Goal: Task Accomplishment & Management: Manage account settings

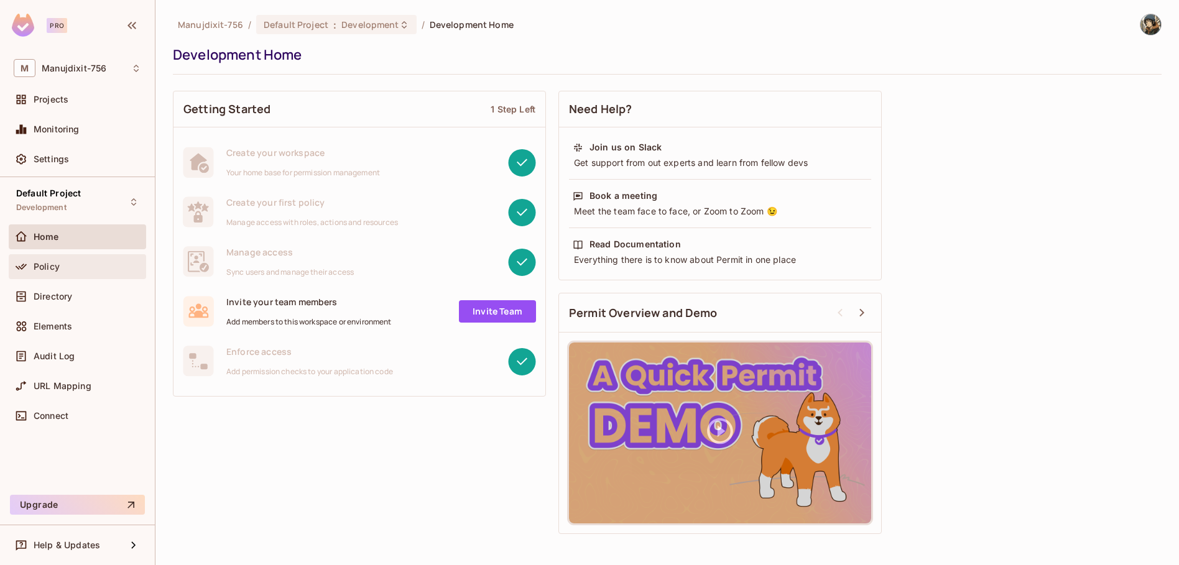
click at [55, 266] on span "Policy" at bounding box center [47, 267] width 26 height 10
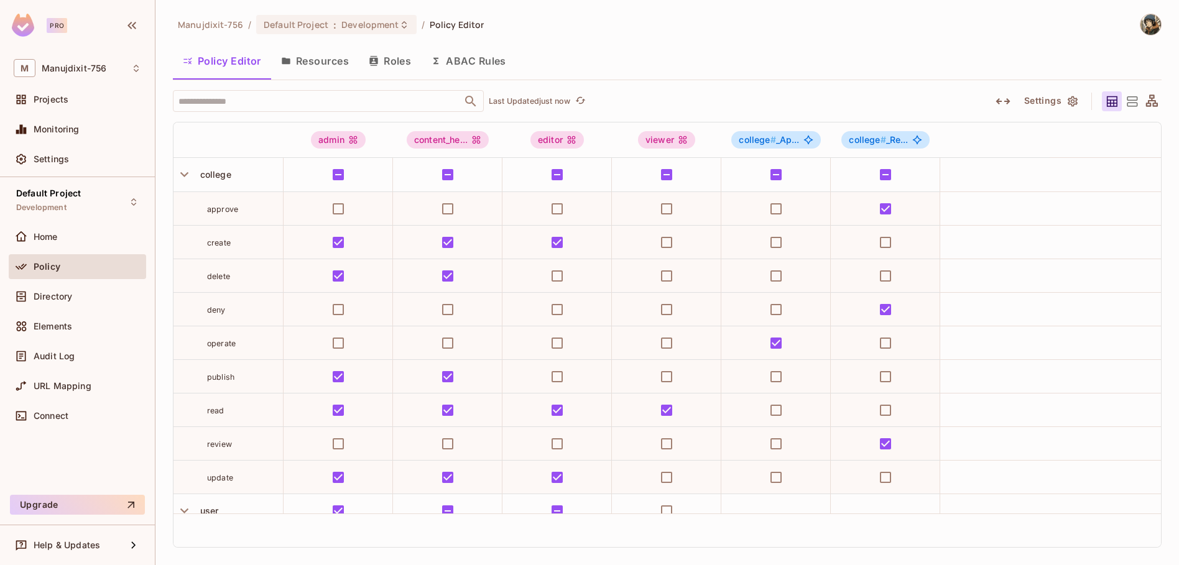
click at [392, 63] on button "Roles" at bounding box center [390, 60] width 62 height 31
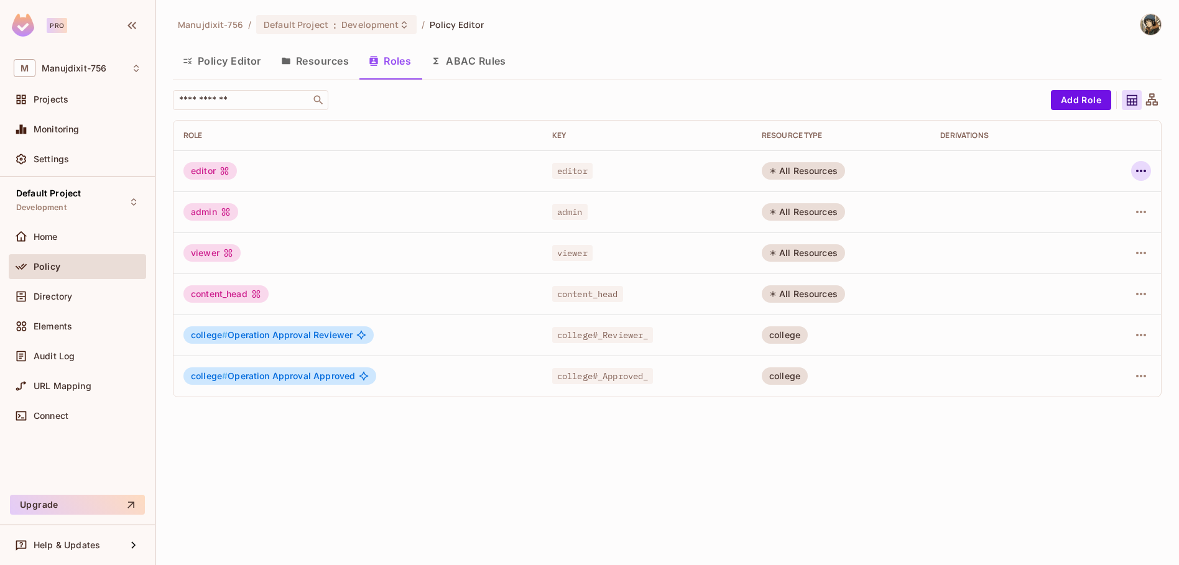
click at [1147, 172] on icon "button" at bounding box center [1141, 171] width 15 height 15
click at [1081, 251] on div "Delete Role" at bounding box center [1092, 254] width 48 height 12
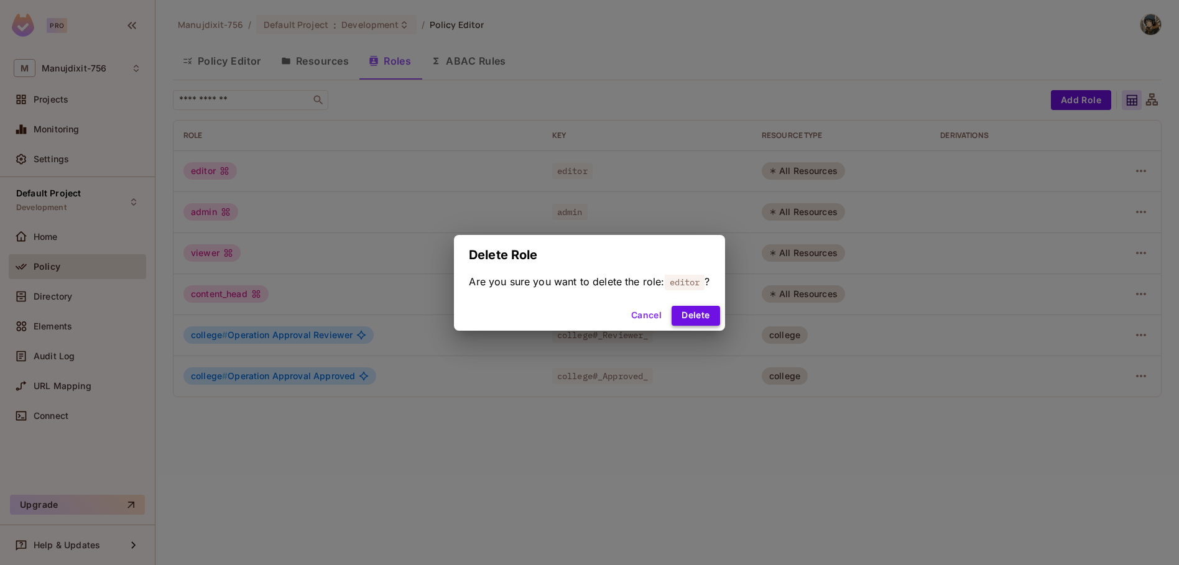
click at [682, 317] on button "Delete" at bounding box center [696, 316] width 48 height 20
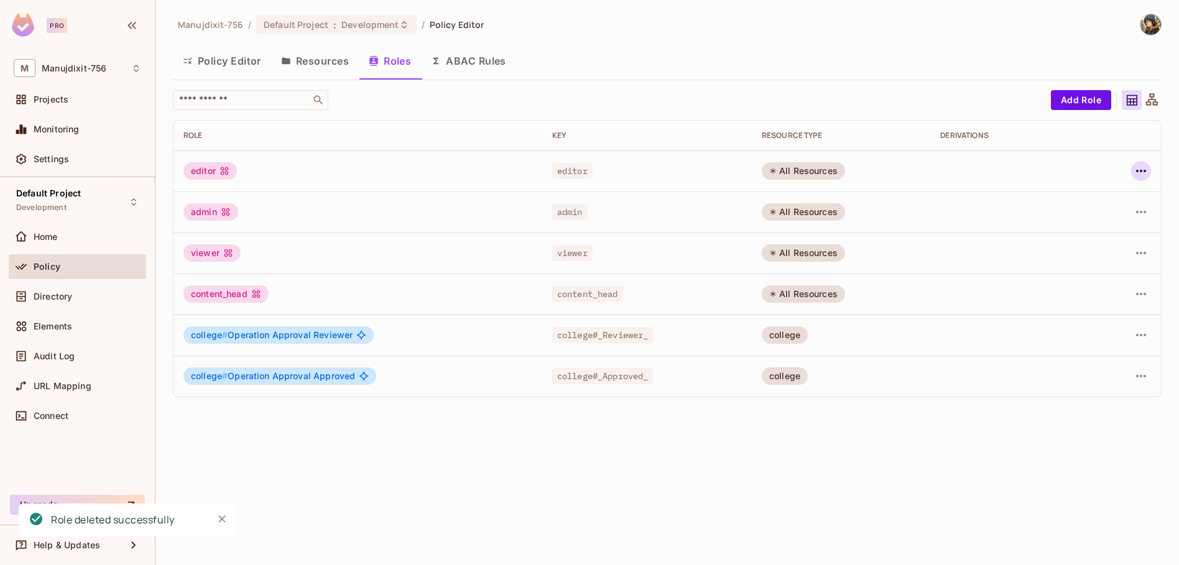
click at [1137, 174] on icon "button" at bounding box center [1141, 171] width 15 height 15
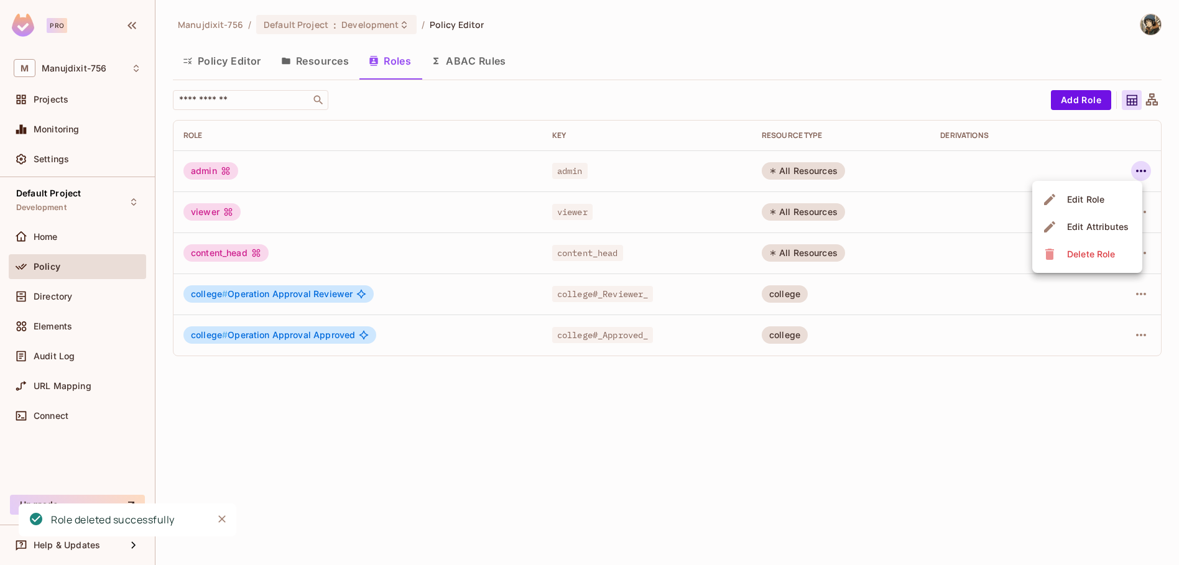
click at [1092, 250] on div "Delete Role" at bounding box center [1092, 254] width 48 height 12
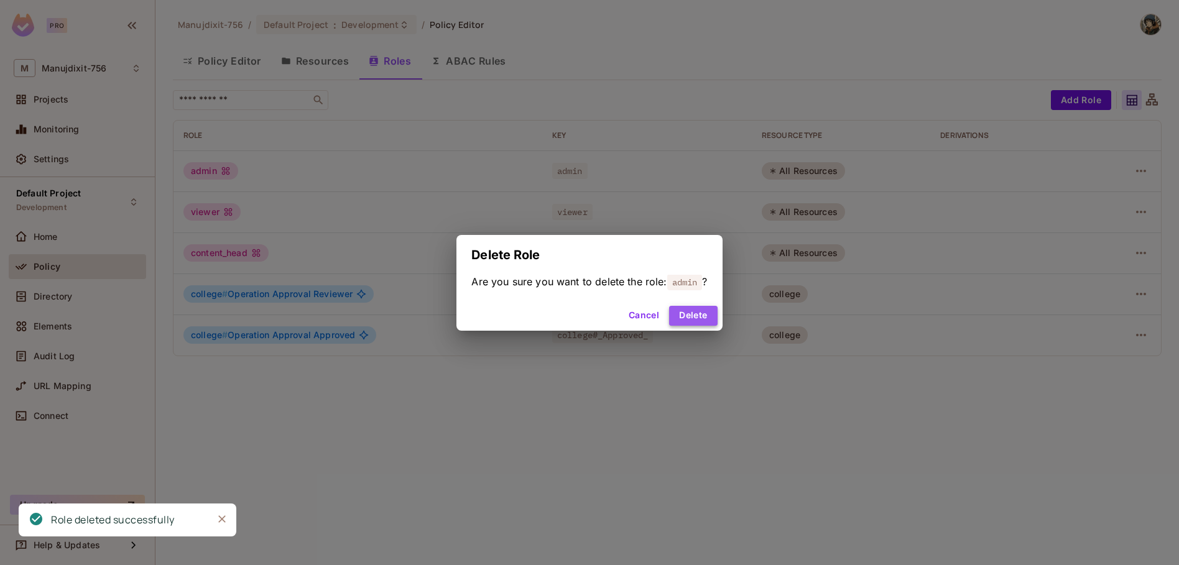
click at [699, 311] on button "Delete" at bounding box center [693, 316] width 48 height 20
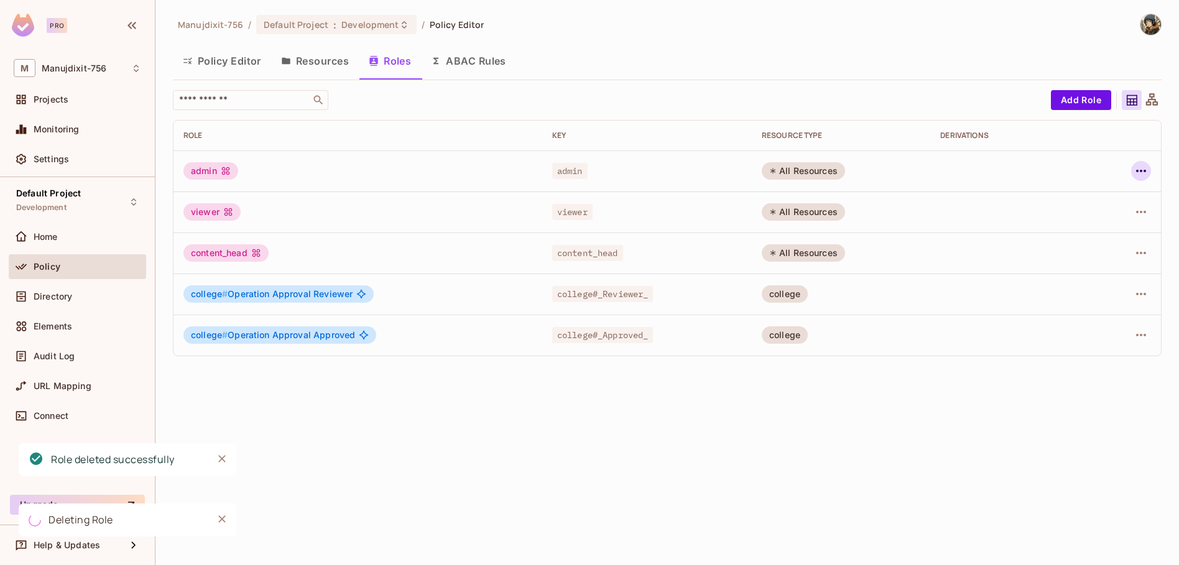
click at [1138, 173] on icon "button" at bounding box center [1141, 171] width 15 height 15
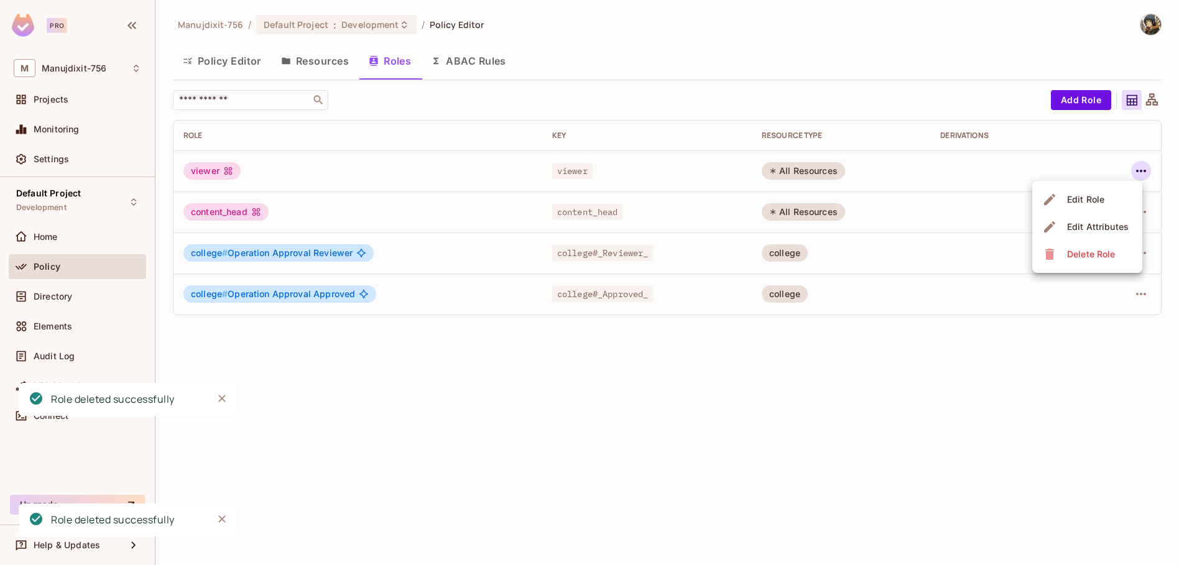
click at [1049, 253] on icon at bounding box center [1050, 254] width 9 height 11
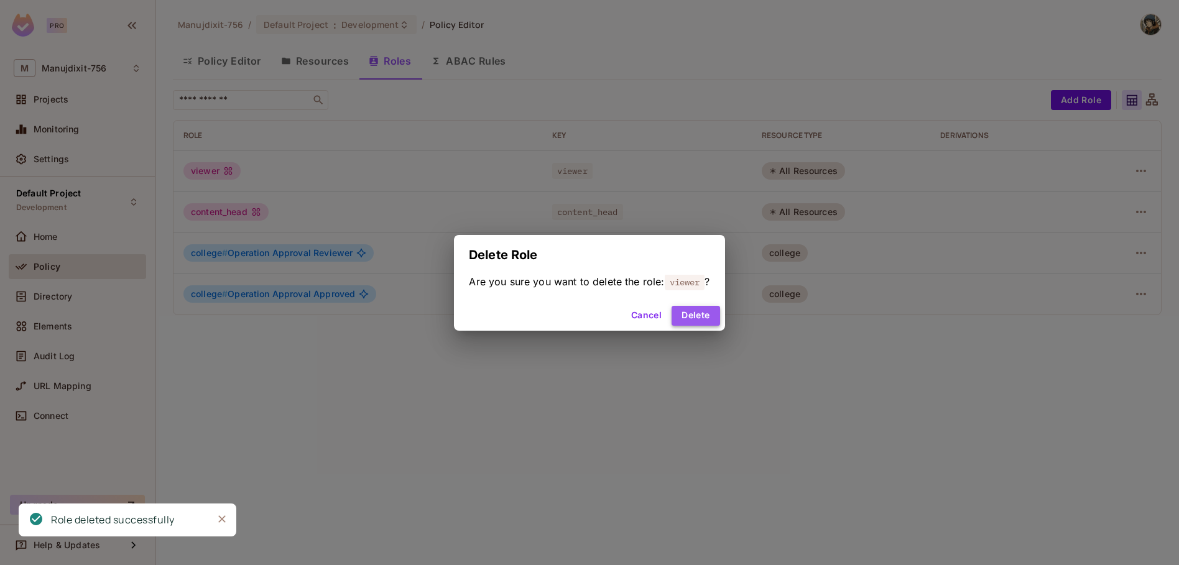
click at [711, 313] on button "Delete" at bounding box center [696, 316] width 48 height 20
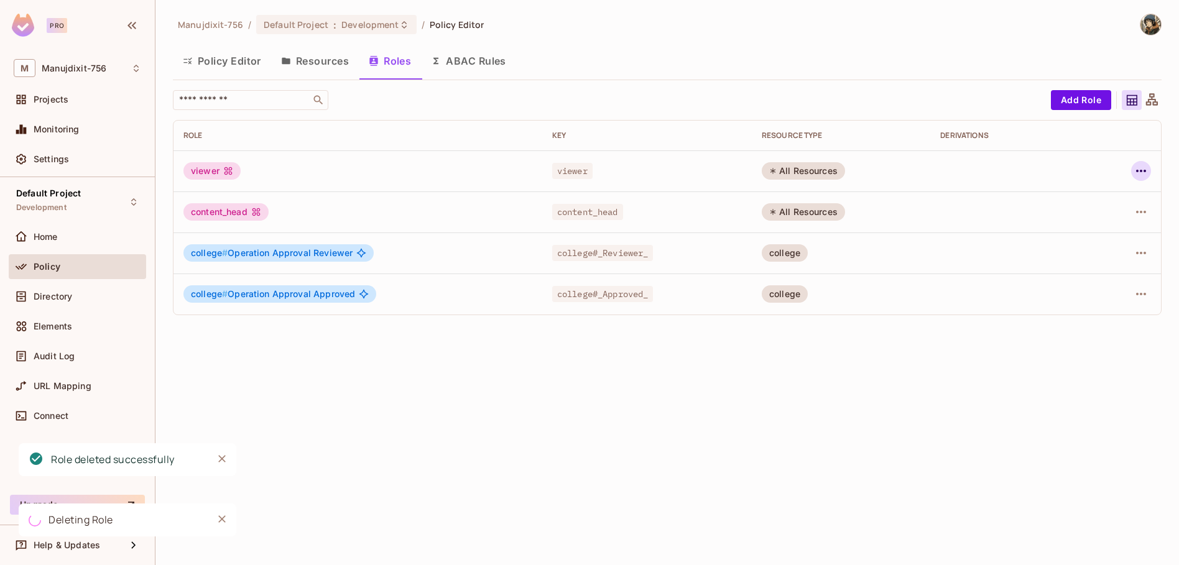
click at [1142, 170] on icon "button" at bounding box center [1142, 171] width 10 height 2
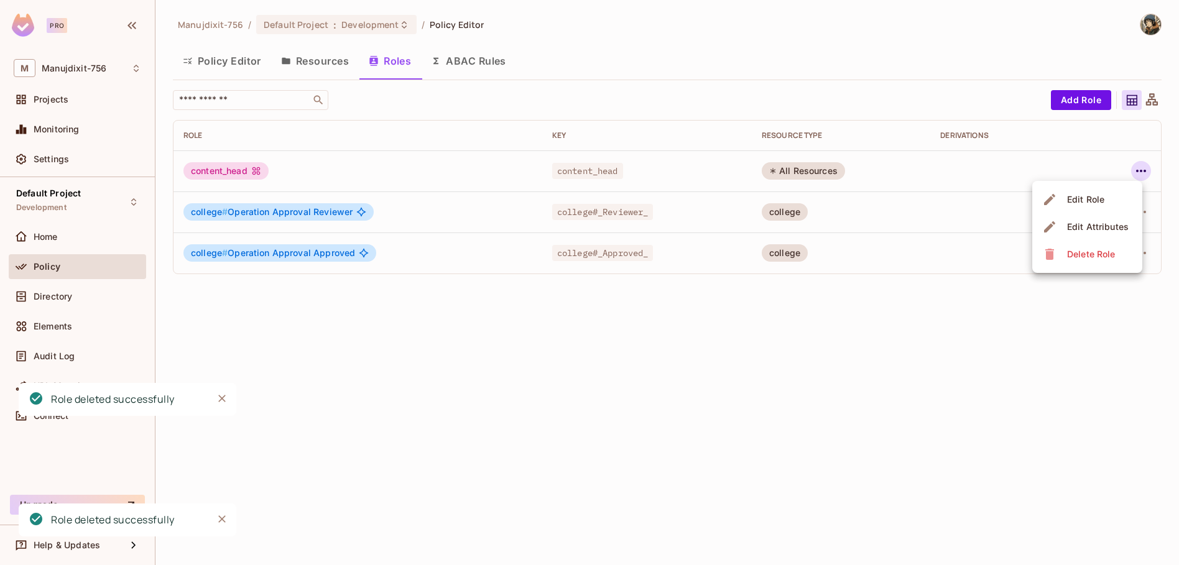
click at [1049, 254] on icon at bounding box center [1050, 254] width 9 height 11
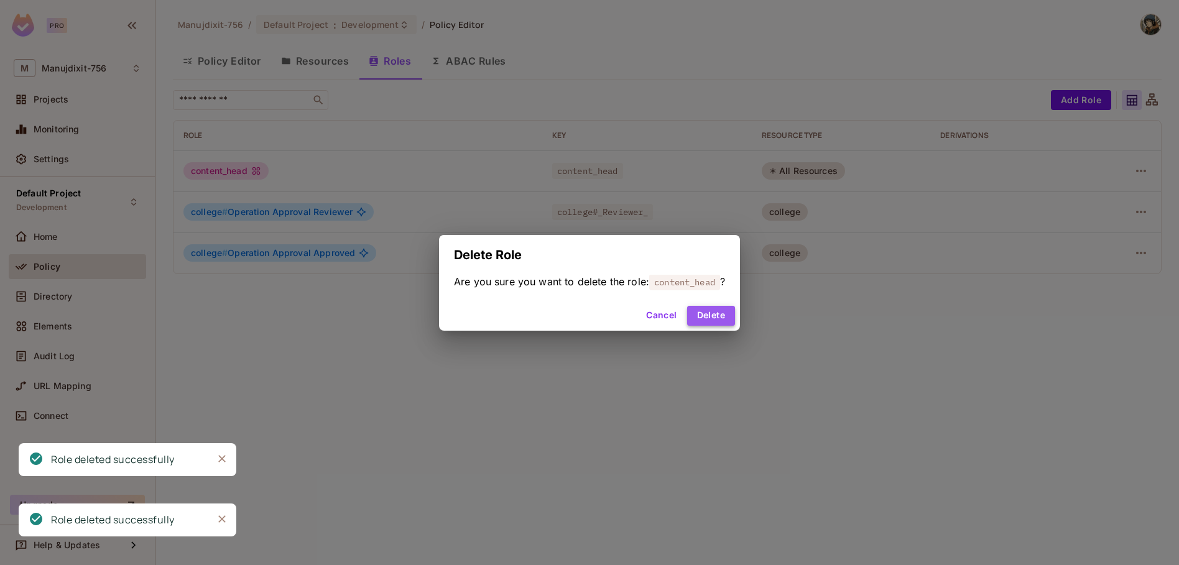
click at [714, 317] on button "Delete" at bounding box center [711, 316] width 48 height 20
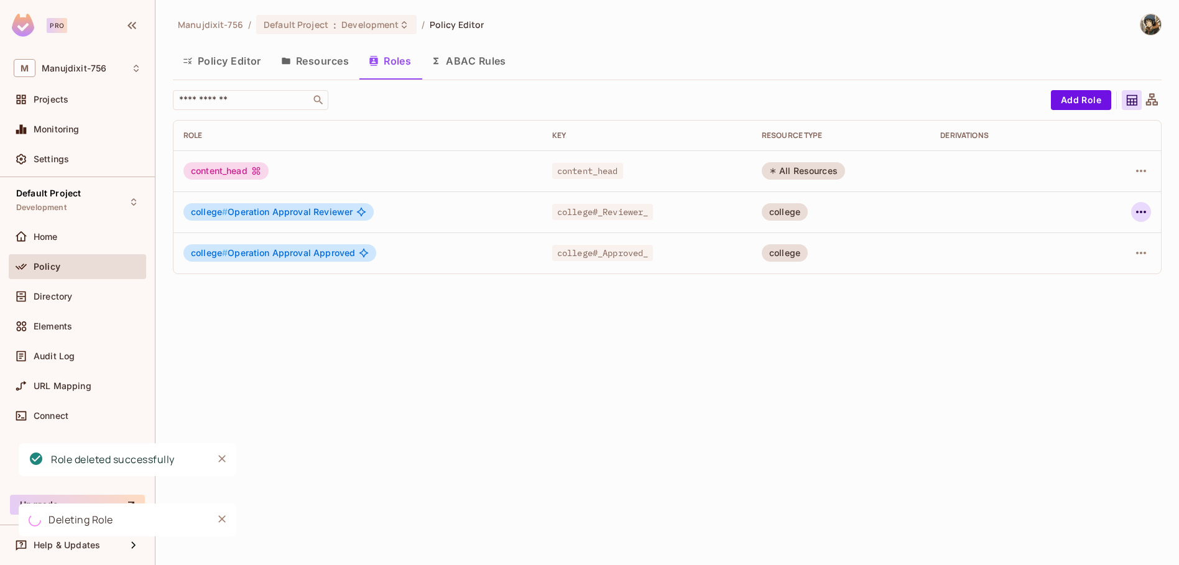
click at [1138, 212] on icon "button" at bounding box center [1142, 212] width 10 height 2
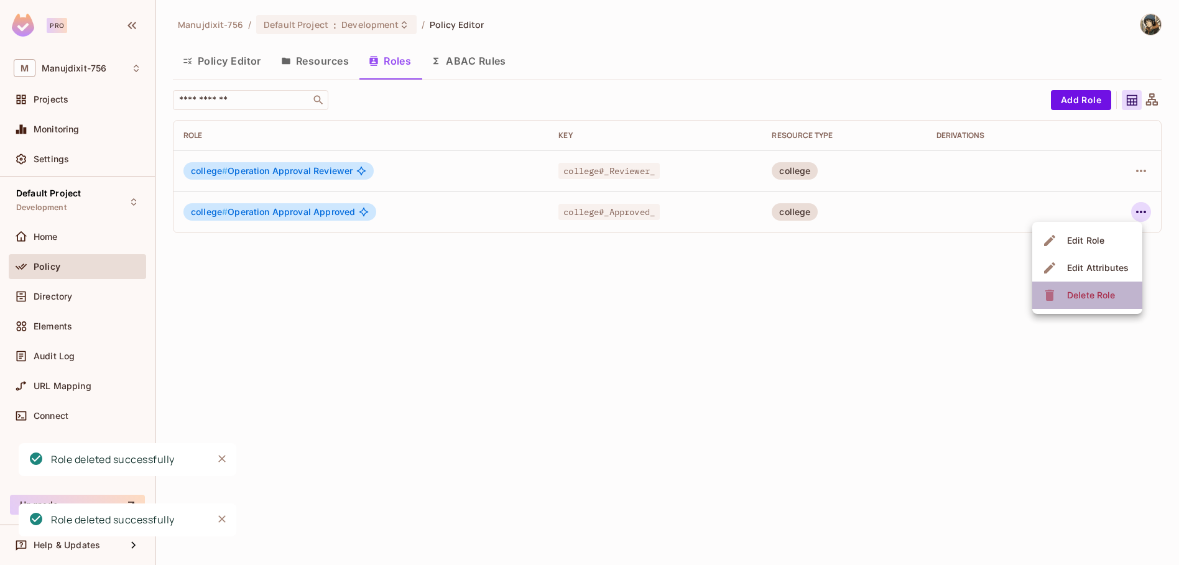
click at [1090, 288] on span "Delete Role" at bounding box center [1091, 296] width 55 height 20
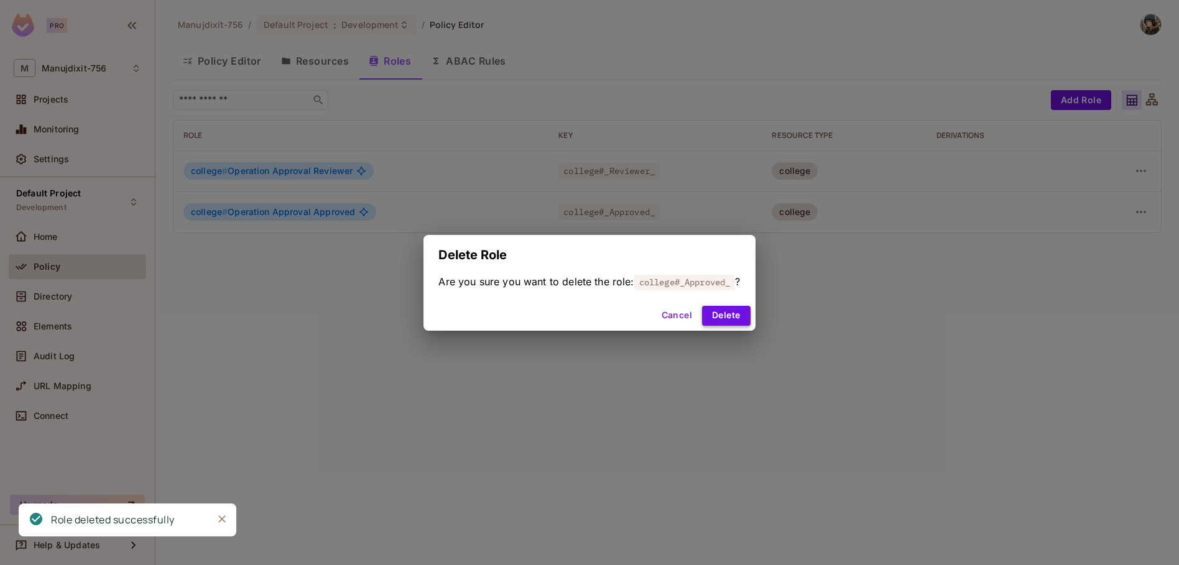
click at [740, 315] on button "Delete" at bounding box center [726, 316] width 48 height 20
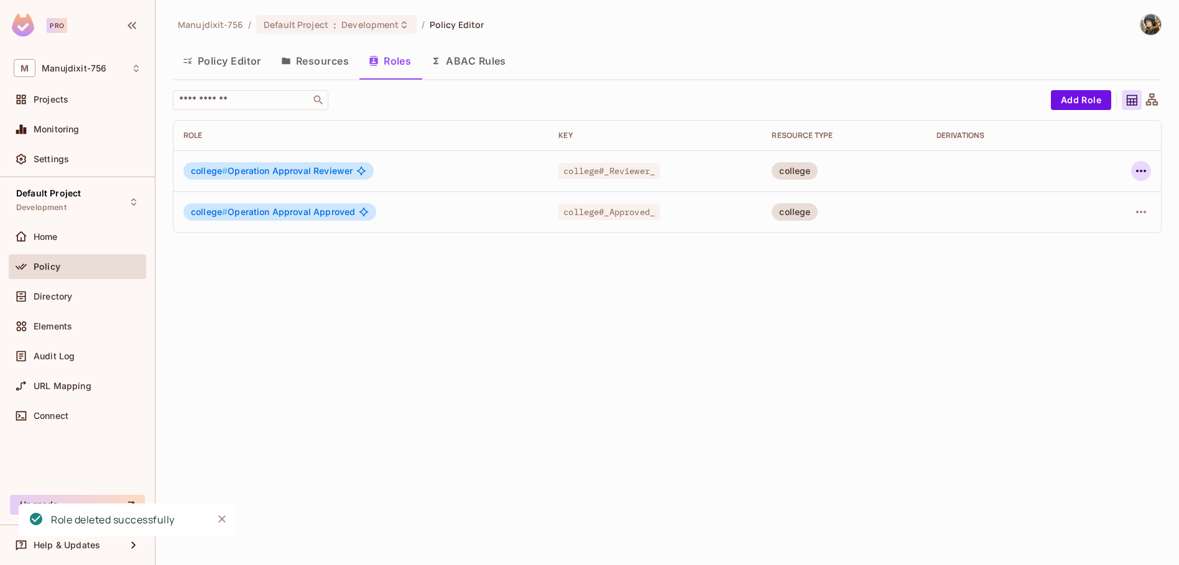
click at [1143, 172] on icon "button" at bounding box center [1141, 171] width 15 height 15
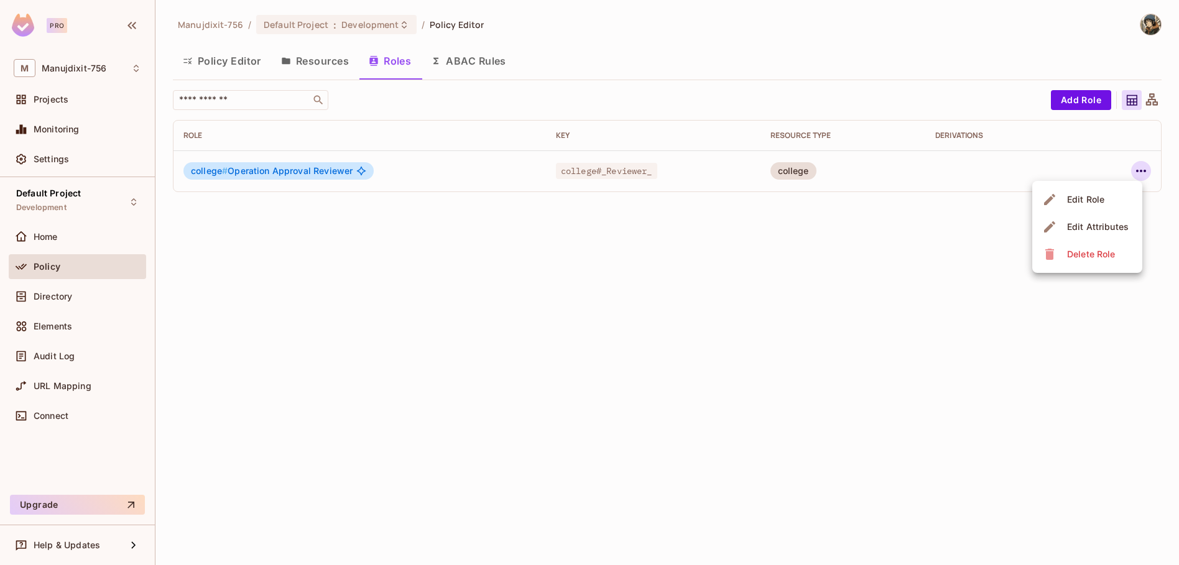
click at [1070, 258] on div "Delete Role" at bounding box center [1092, 254] width 48 height 12
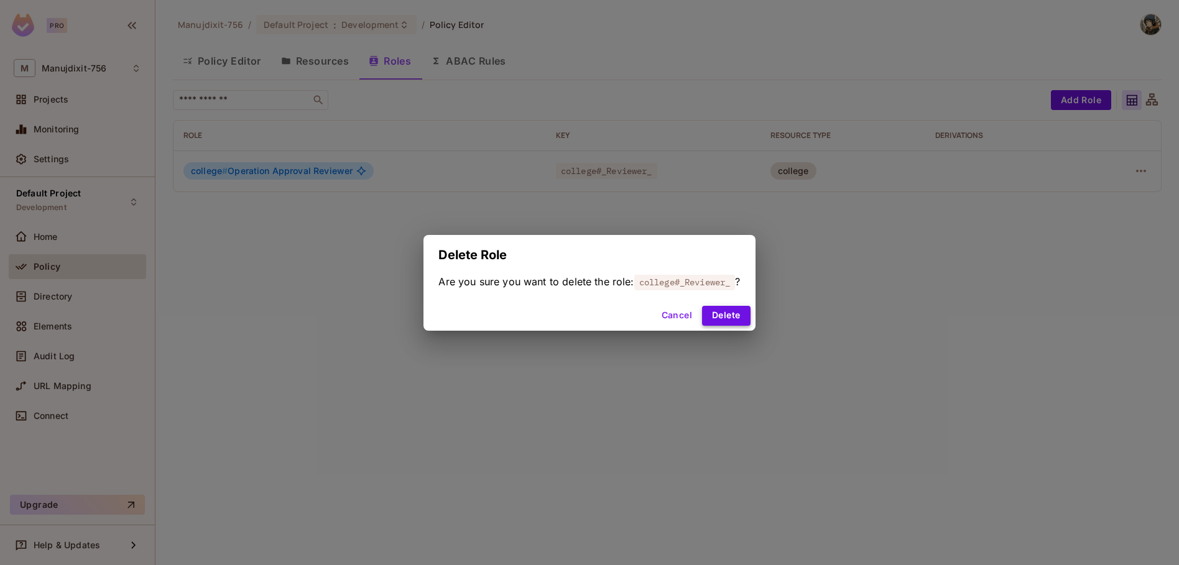
click at [721, 316] on button "Delete" at bounding box center [726, 316] width 48 height 20
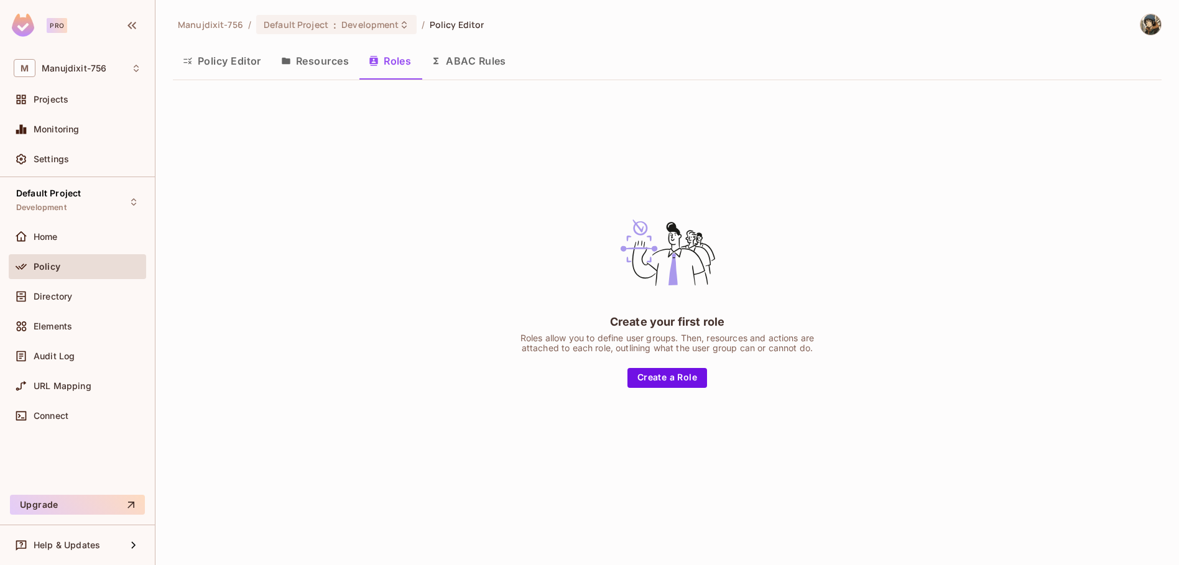
click at [321, 58] on button "Resources" at bounding box center [315, 60] width 88 height 31
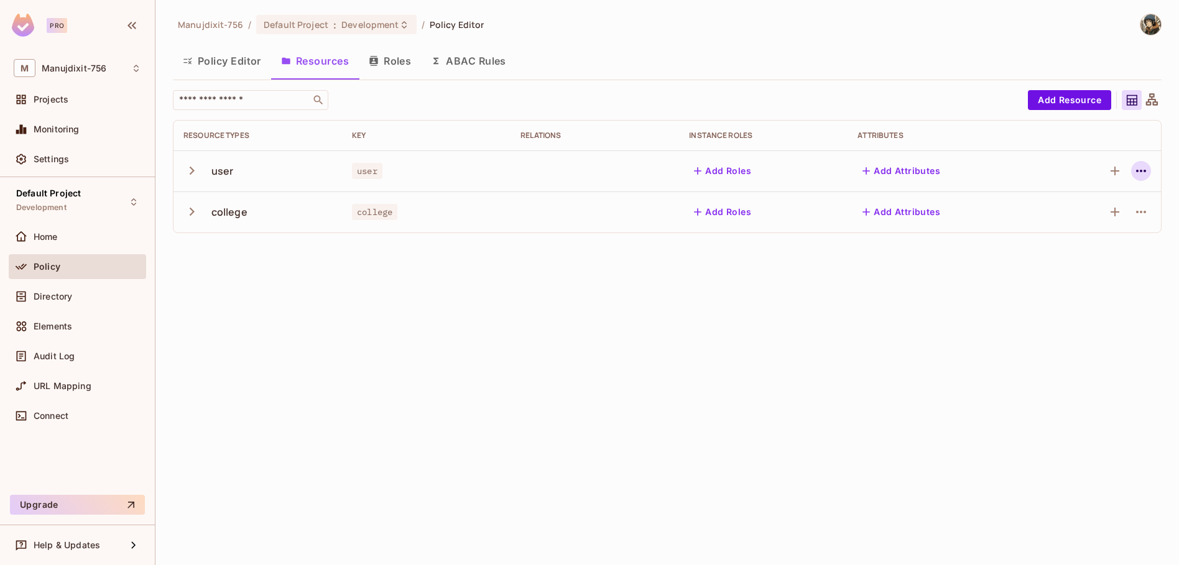
click at [1140, 173] on icon "button" at bounding box center [1141, 171] width 15 height 15
click at [1078, 249] on div "Delete Resource" at bounding box center [1092, 247] width 69 height 12
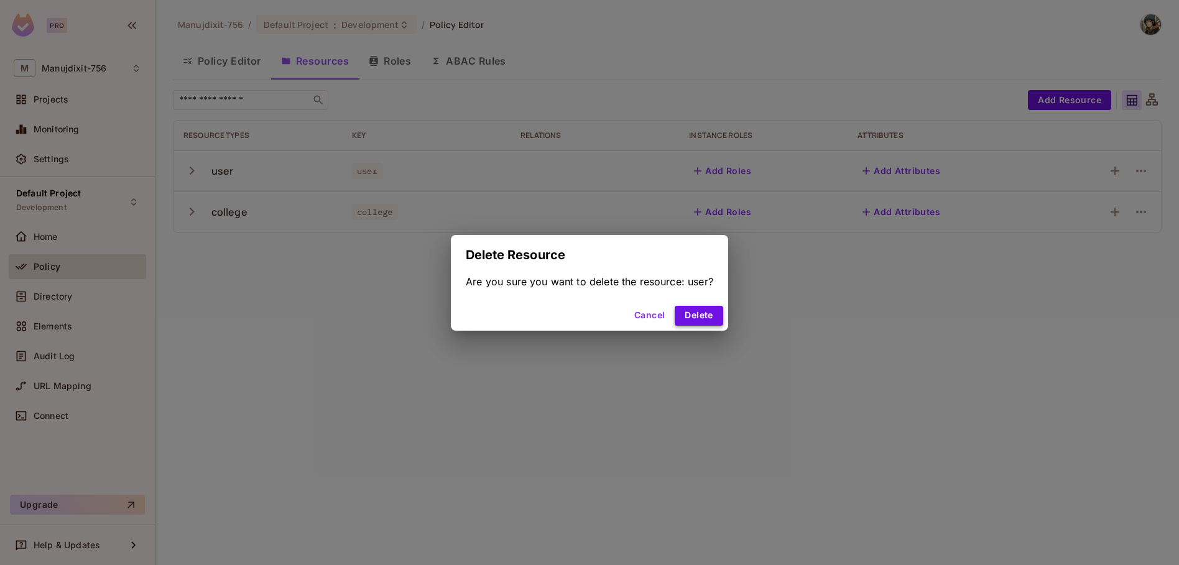
click at [684, 318] on button "Delete" at bounding box center [699, 316] width 48 height 20
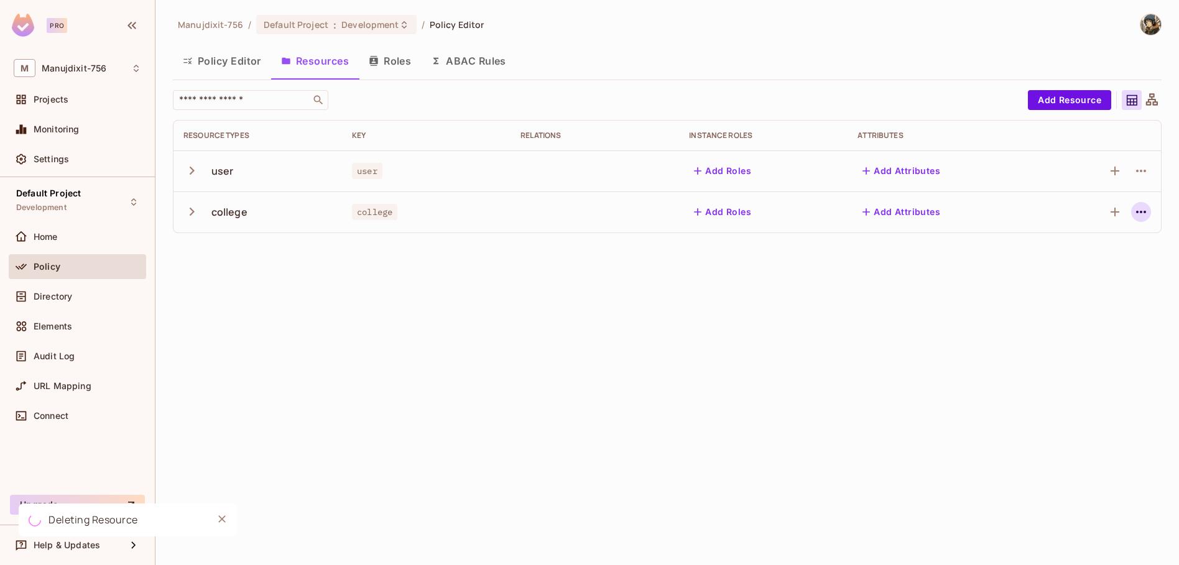
click at [1136, 208] on icon "button" at bounding box center [1141, 212] width 15 height 15
click at [1075, 298] on li "Delete Resource" at bounding box center [1082, 288] width 118 height 27
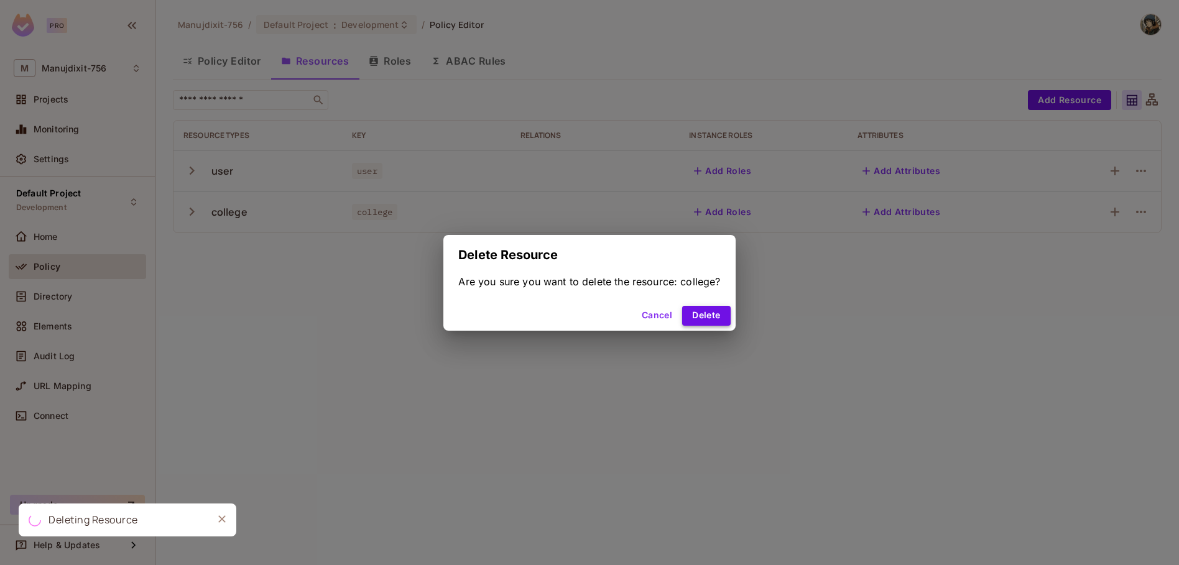
click at [703, 316] on button "Delete" at bounding box center [706, 316] width 48 height 20
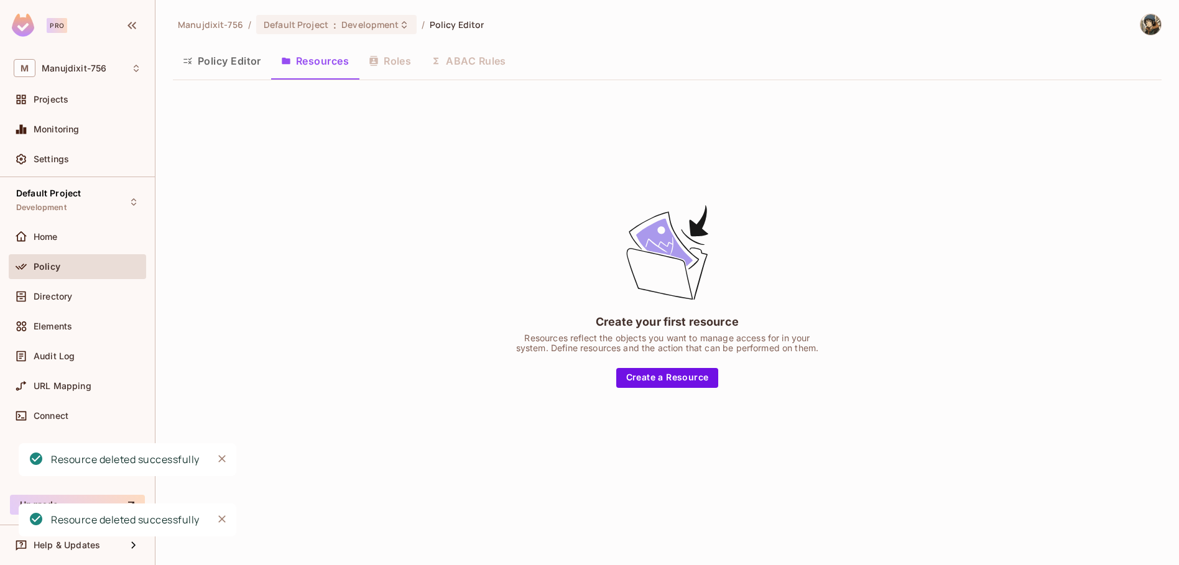
click at [213, 61] on button "Policy Editor" at bounding box center [222, 60] width 98 height 31
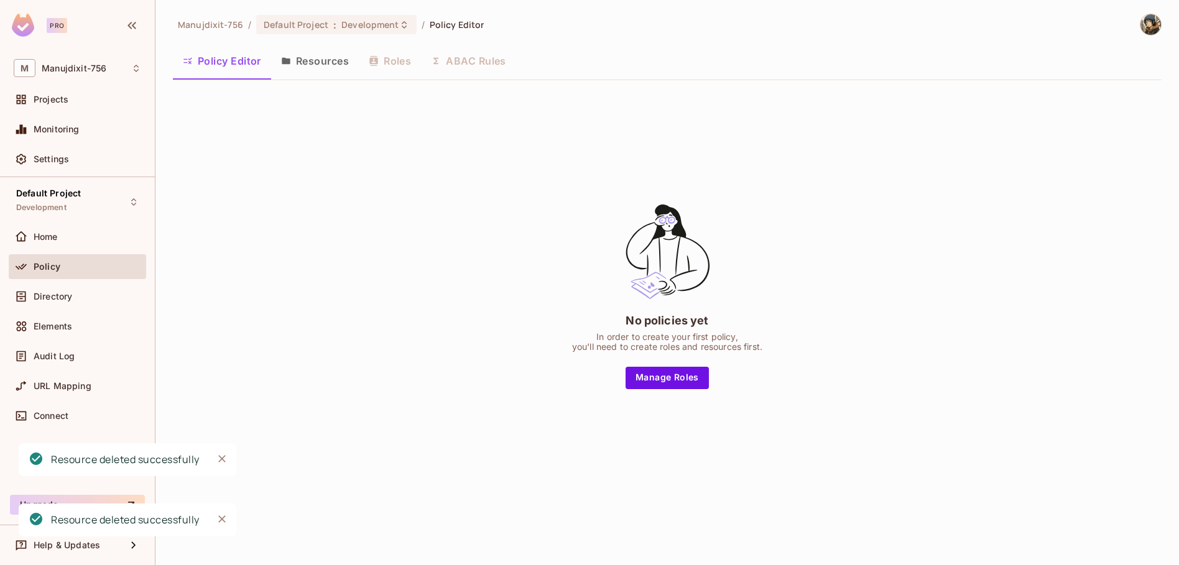
drag, startPoint x: 317, startPoint y: 52, endPoint x: 330, endPoint y: 65, distance: 19.4
click at [316, 52] on button "Resources" at bounding box center [315, 60] width 88 height 31
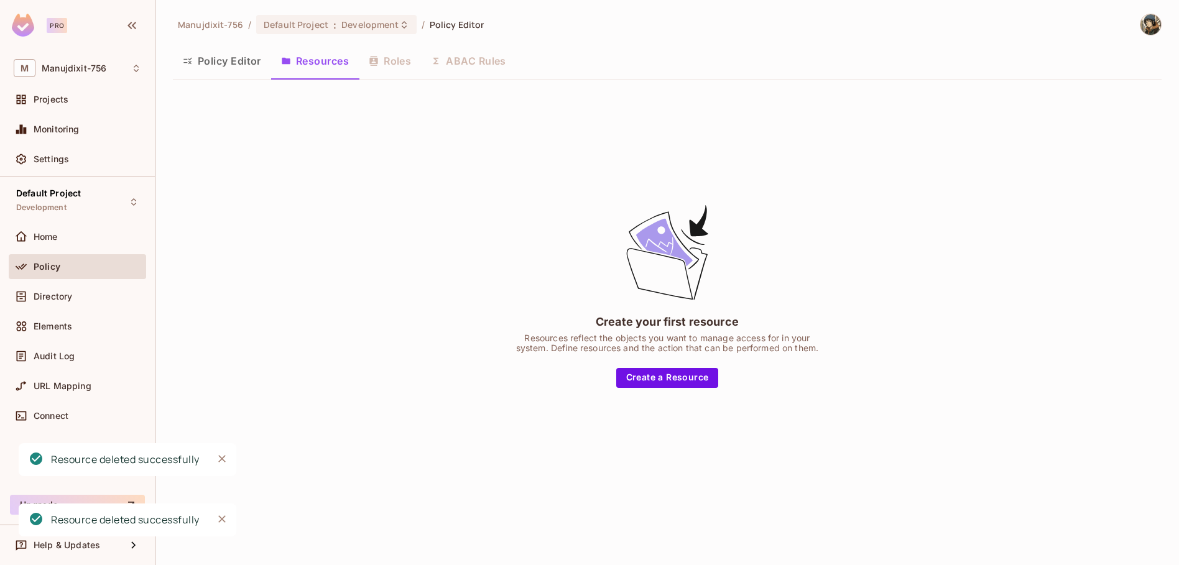
click at [388, 58] on div "Policy Editor Resources Roles ABAC Rules" at bounding box center [667, 60] width 989 height 31
click at [485, 58] on div "Policy Editor Resources Roles ABAC Rules" at bounding box center [667, 60] width 989 height 31
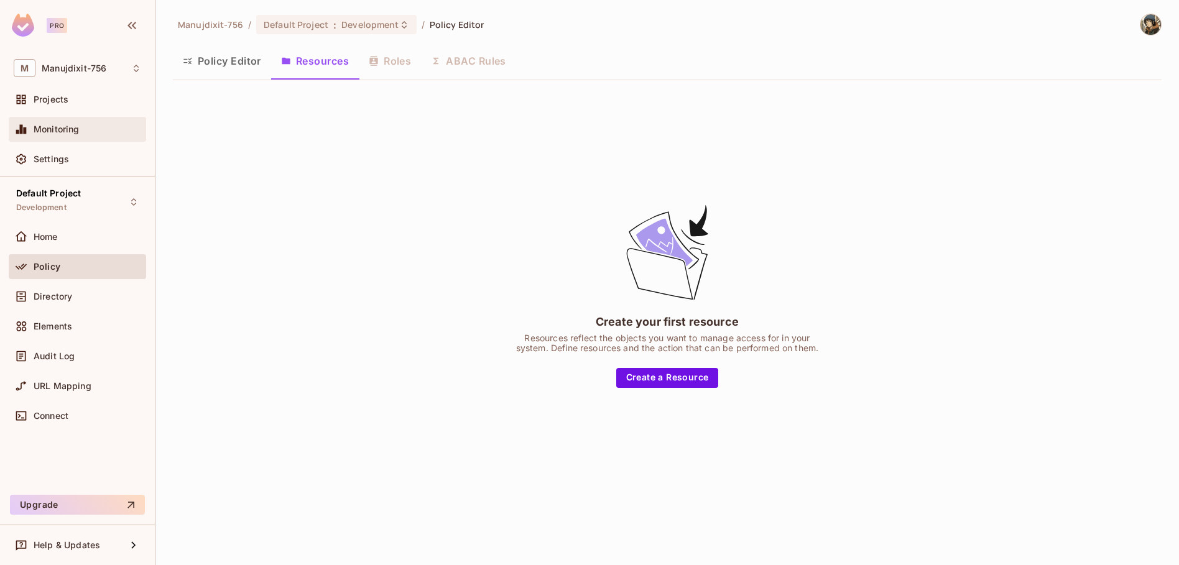
click at [78, 136] on div "Monitoring" at bounding box center [78, 129] width 128 height 15
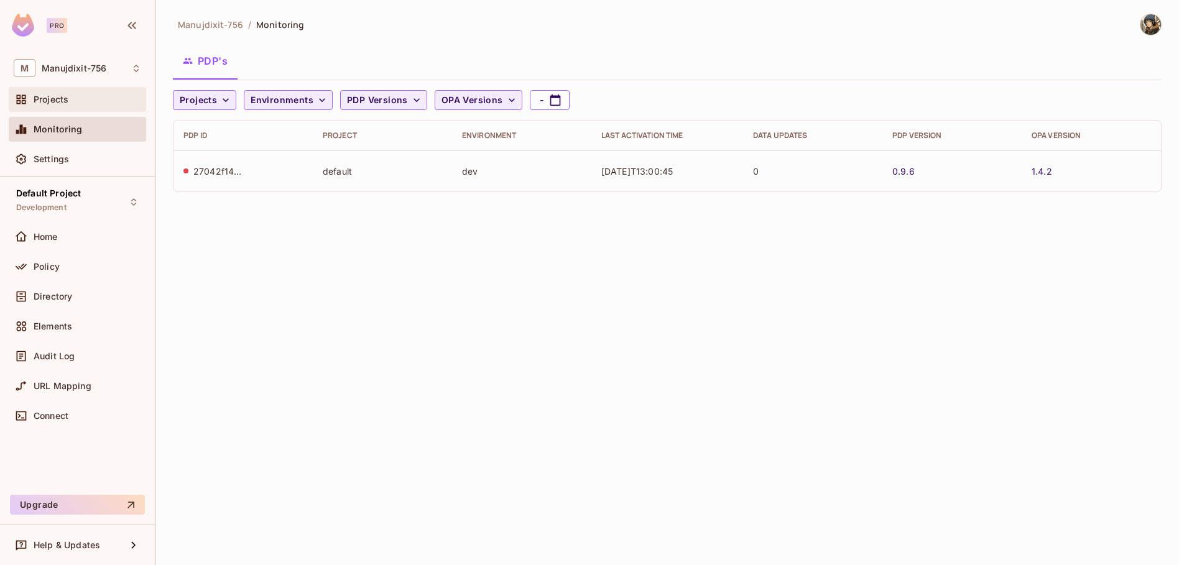
click at [74, 91] on div "Projects" at bounding box center [77, 99] width 137 height 25
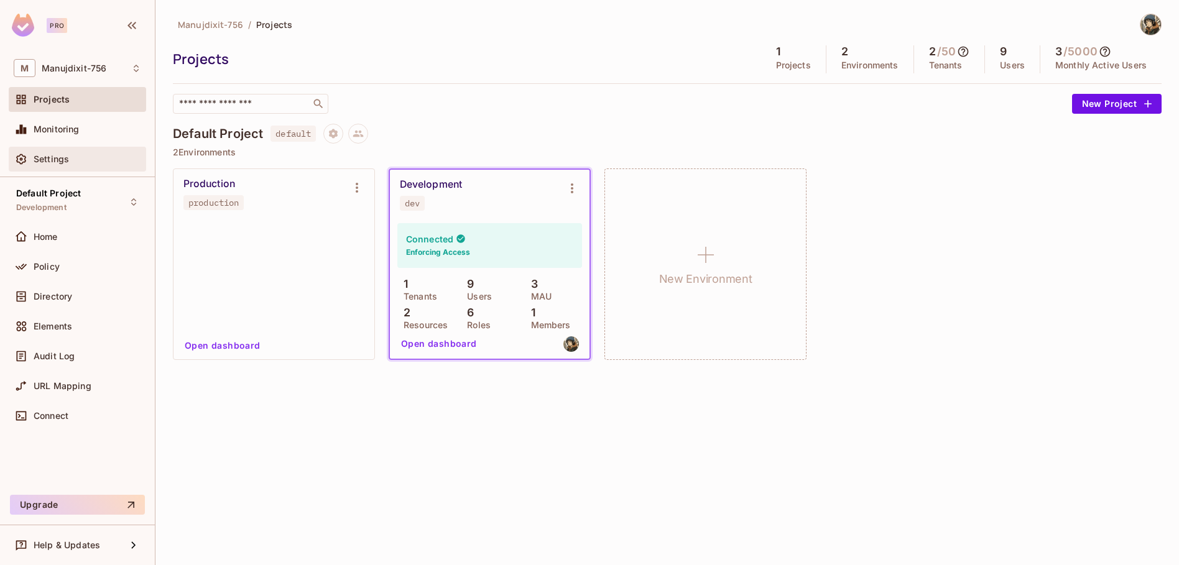
click at [65, 159] on span "Settings" at bounding box center [51, 159] width 35 height 10
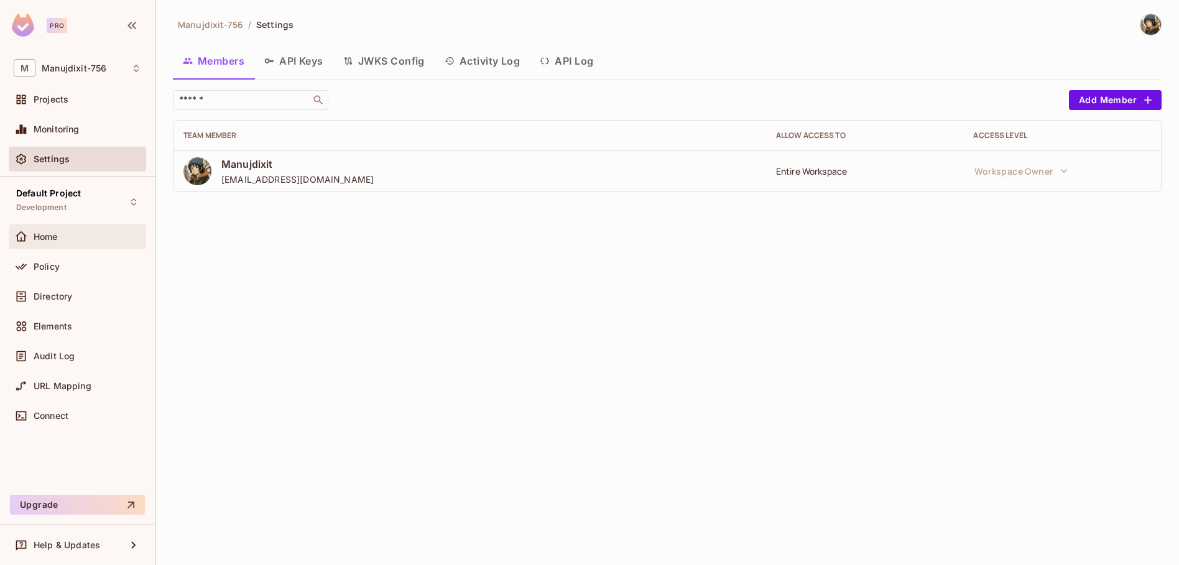
click at [57, 245] on div "Home" at bounding box center [77, 237] width 137 height 25
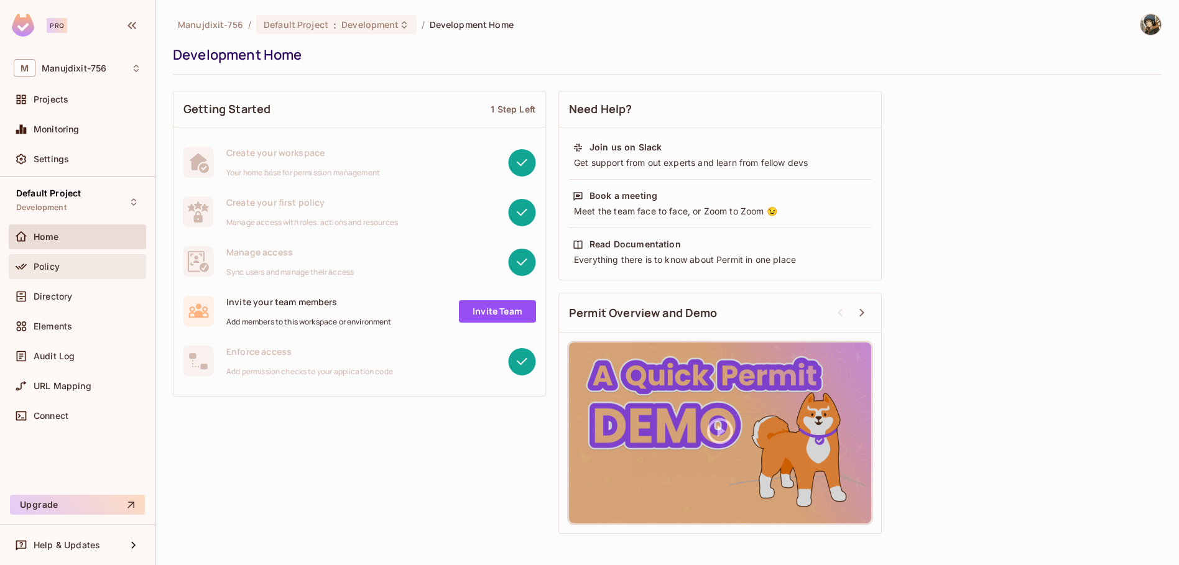
click at [54, 279] on div "Policy" at bounding box center [77, 266] width 137 height 25
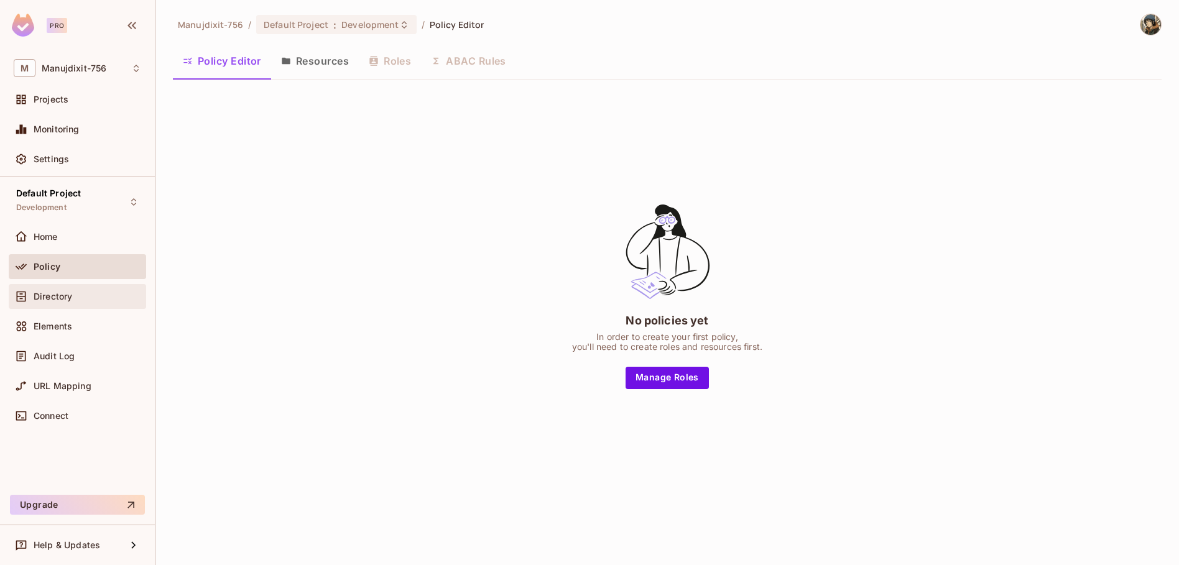
click at [55, 305] on div "Directory" at bounding box center [77, 296] width 137 height 25
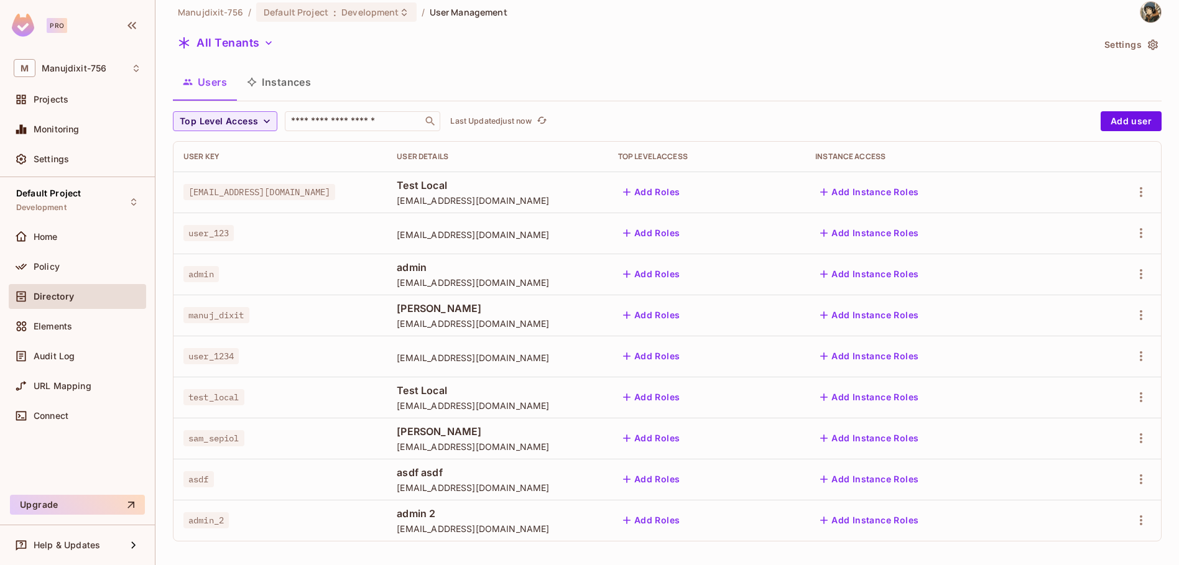
scroll to position [16, 0]
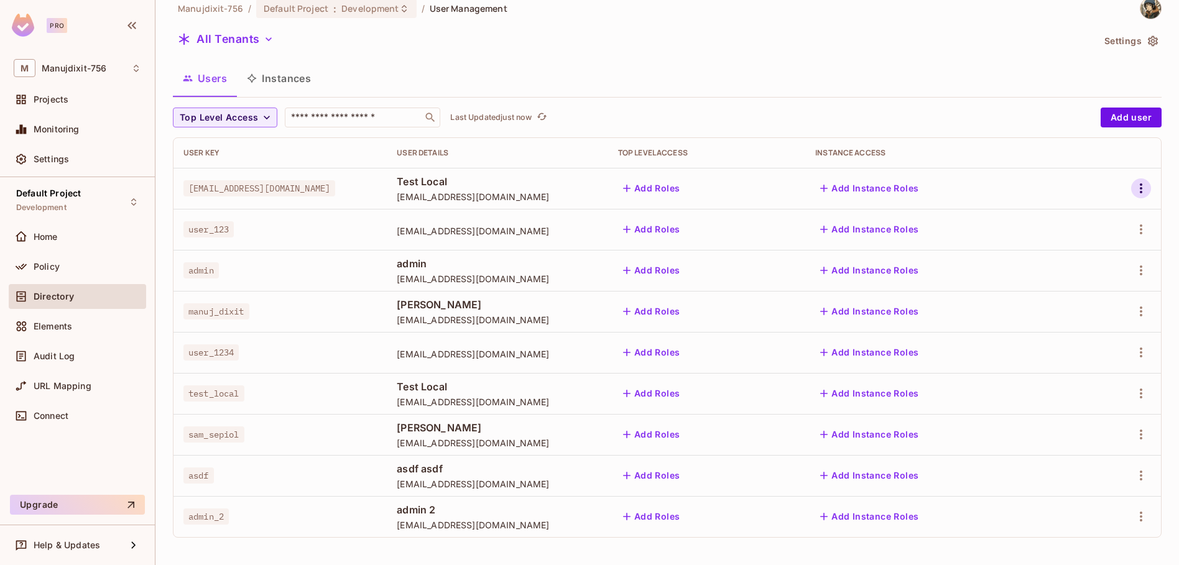
click at [1135, 186] on icon "button" at bounding box center [1141, 188] width 15 height 15
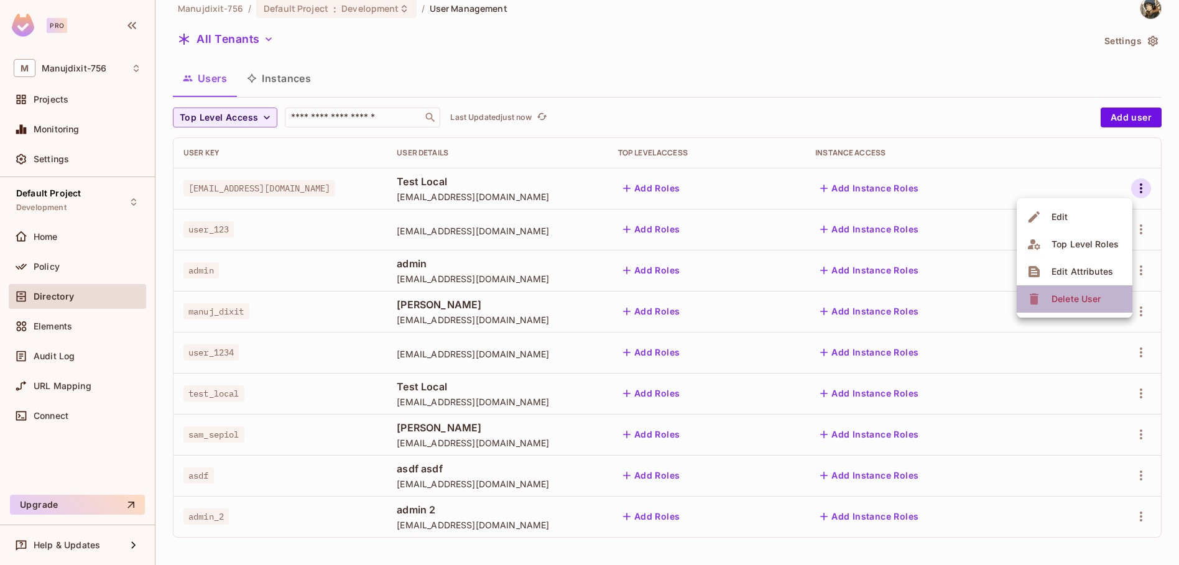
click at [1058, 294] on div "Delete User" at bounding box center [1076, 299] width 49 height 12
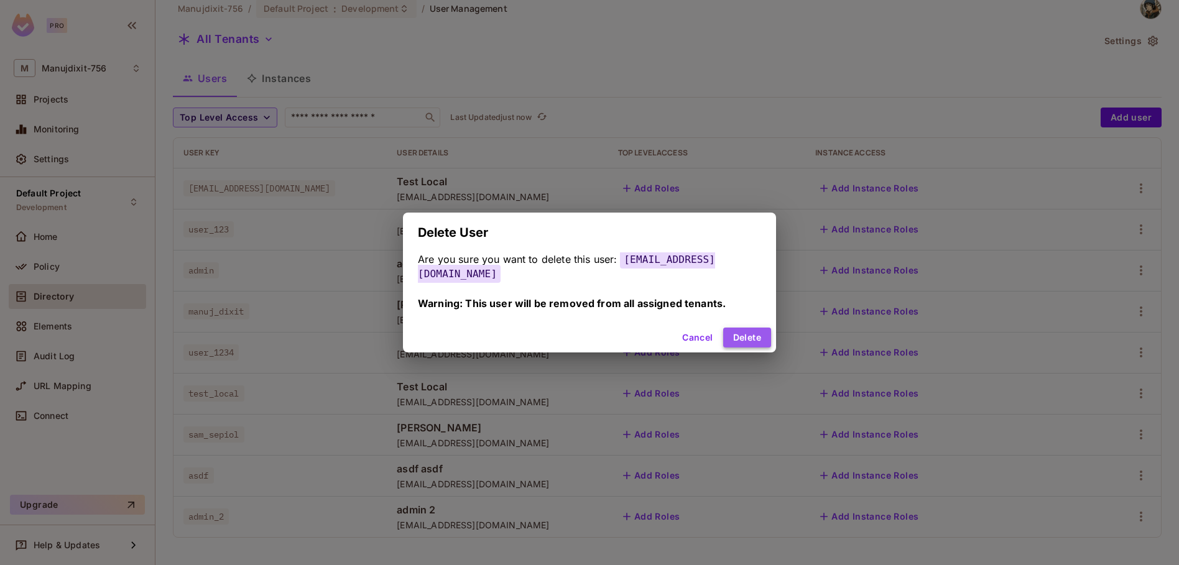
click at [750, 330] on button "Delete" at bounding box center [747, 338] width 48 height 20
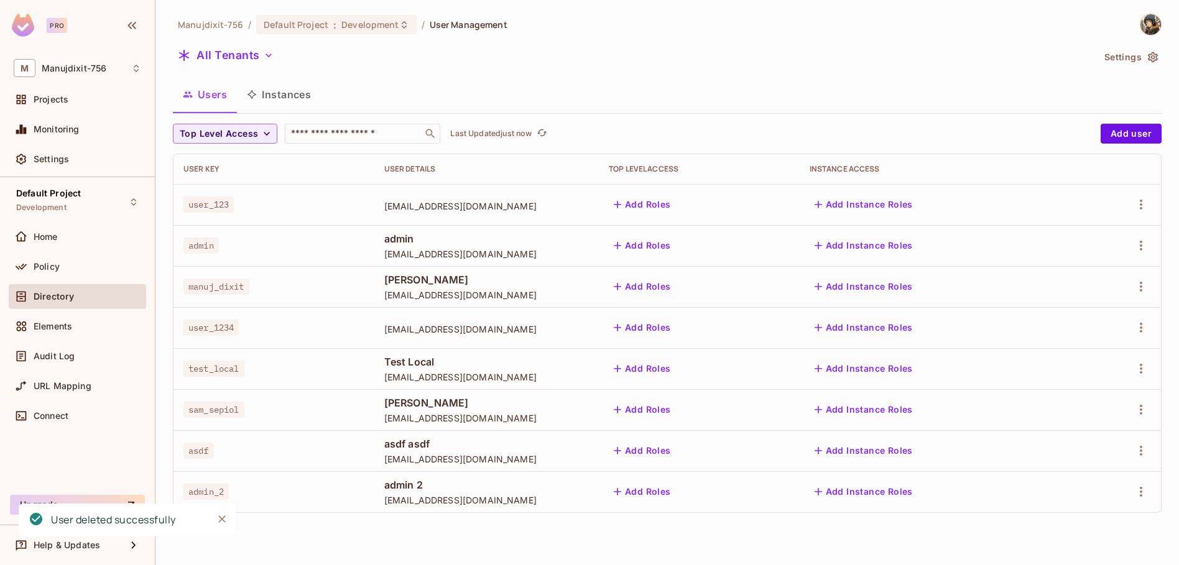
scroll to position [0, 0]
click at [1137, 212] on button "button" at bounding box center [1142, 205] width 20 height 20
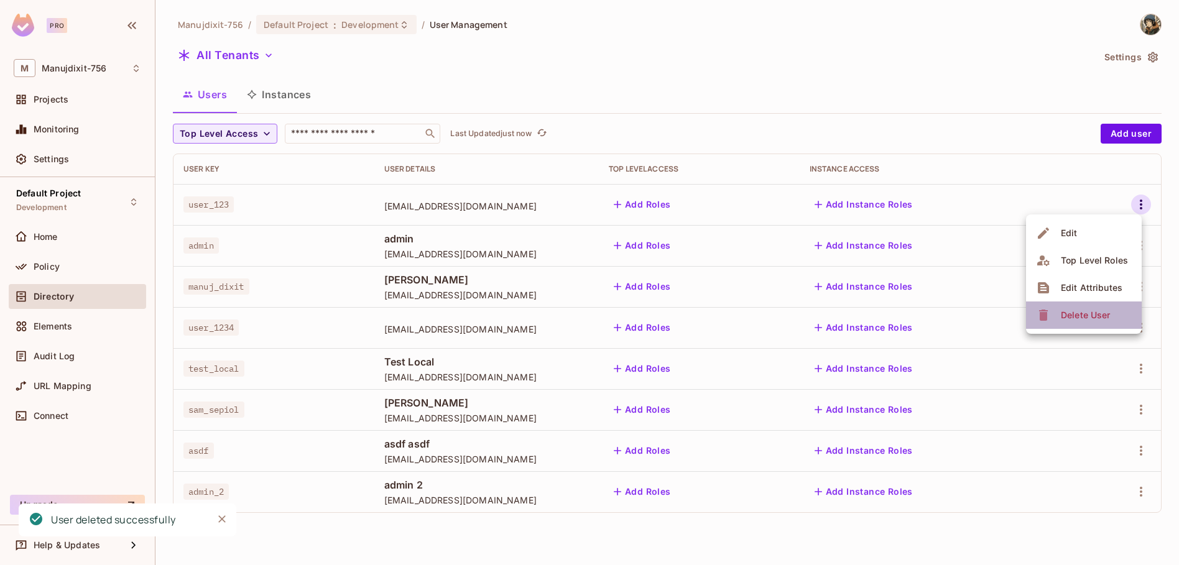
click at [1084, 317] on div "Delete User" at bounding box center [1085, 315] width 49 height 12
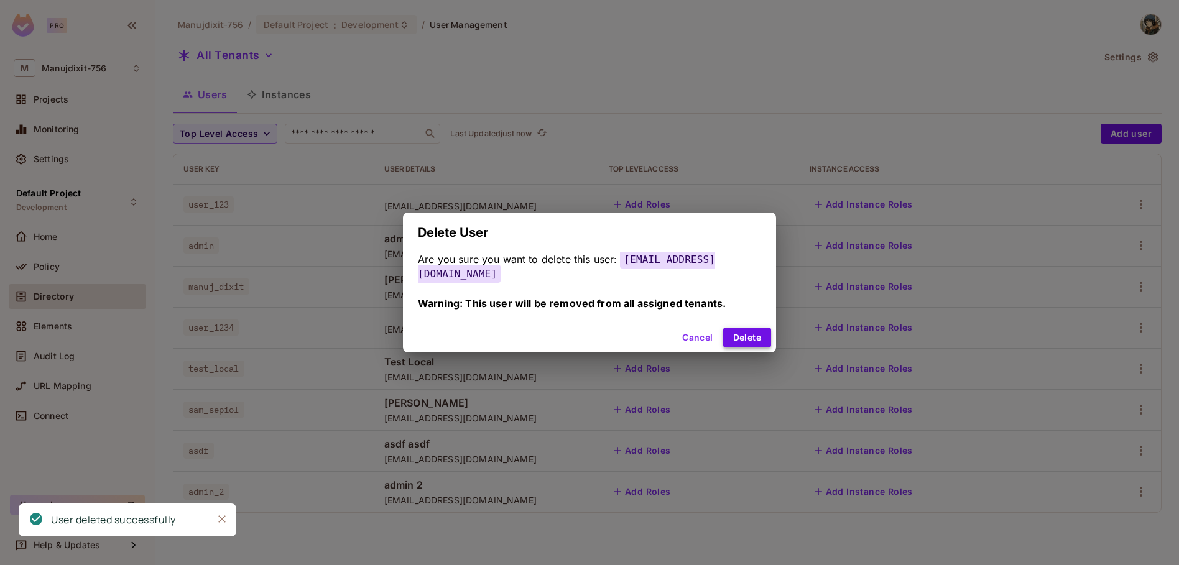
click at [744, 328] on button "Delete" at bounding box center [747, 338] width 48 height 20
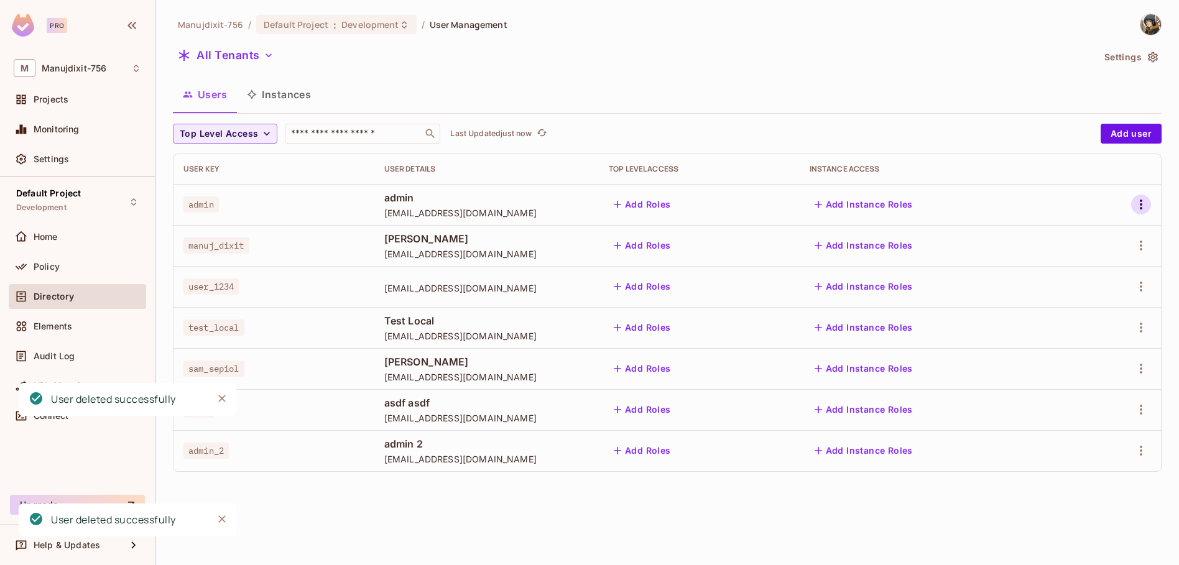
click at [1142, 204] on icon "button" at bounding box center [1141, 205] width 2 height 10
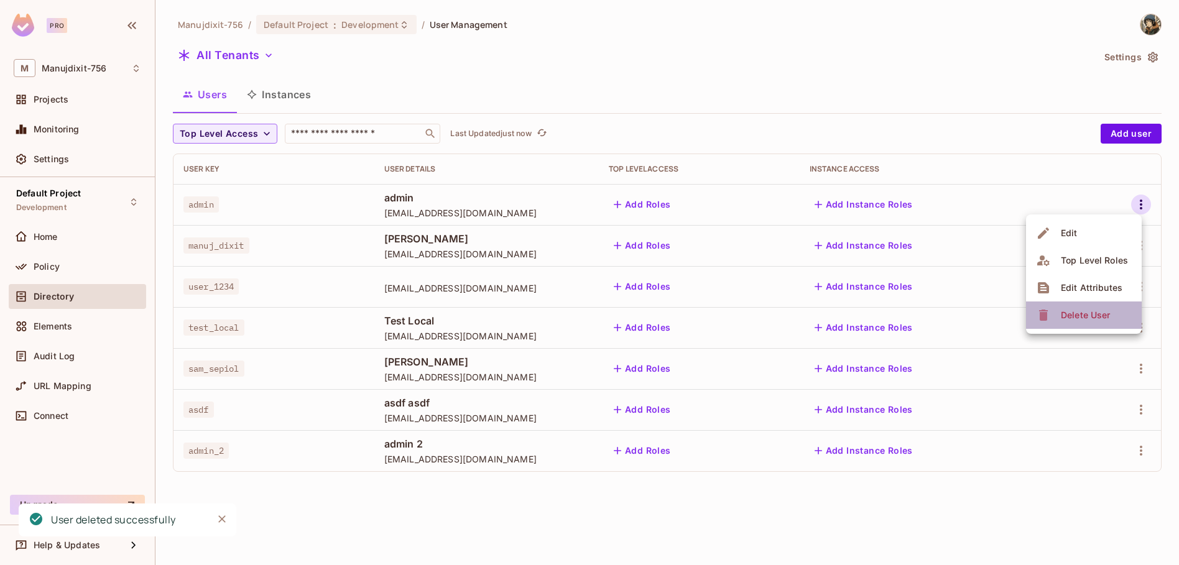
click at [1065, 319] on div "Delete User" at bounding box center [1085, 315] width 49 height 12
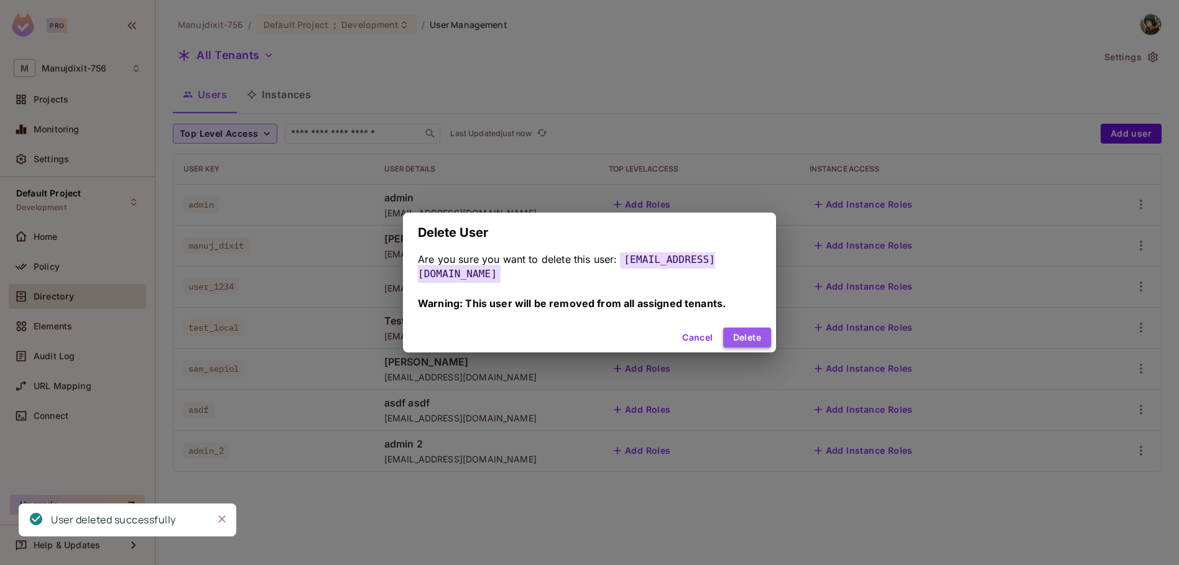
click at [723, 330] on button "Delete" at bounding box center [747, 338] width 48 height 20
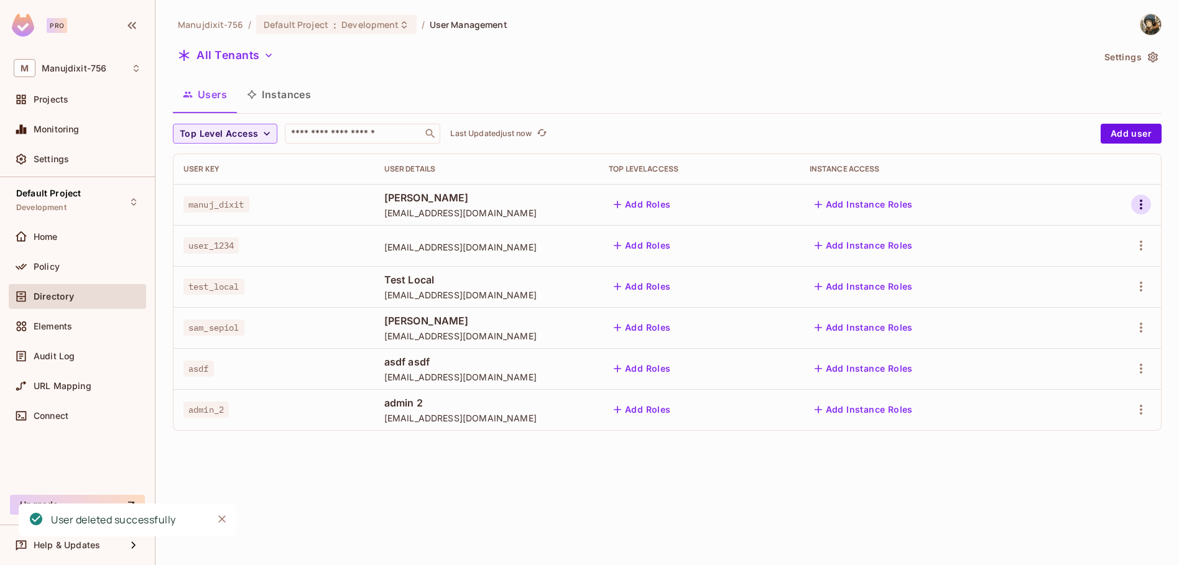
click at [1138, 207] on icon "button" at bounding box center [1141, 204] width 15 height 15
click at [1117, 313] on li "Delete User" at bounding box center [1084, 315] width 116 height 27
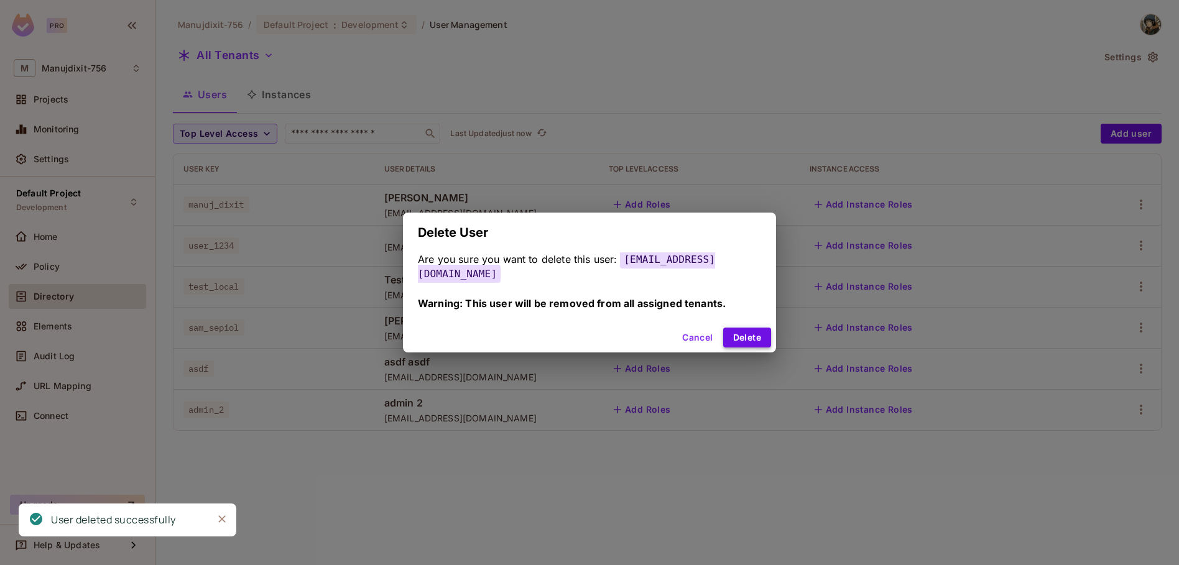
click at [728, 329] on button "Delete" at bounding box center [747, 338] width 48 height 20
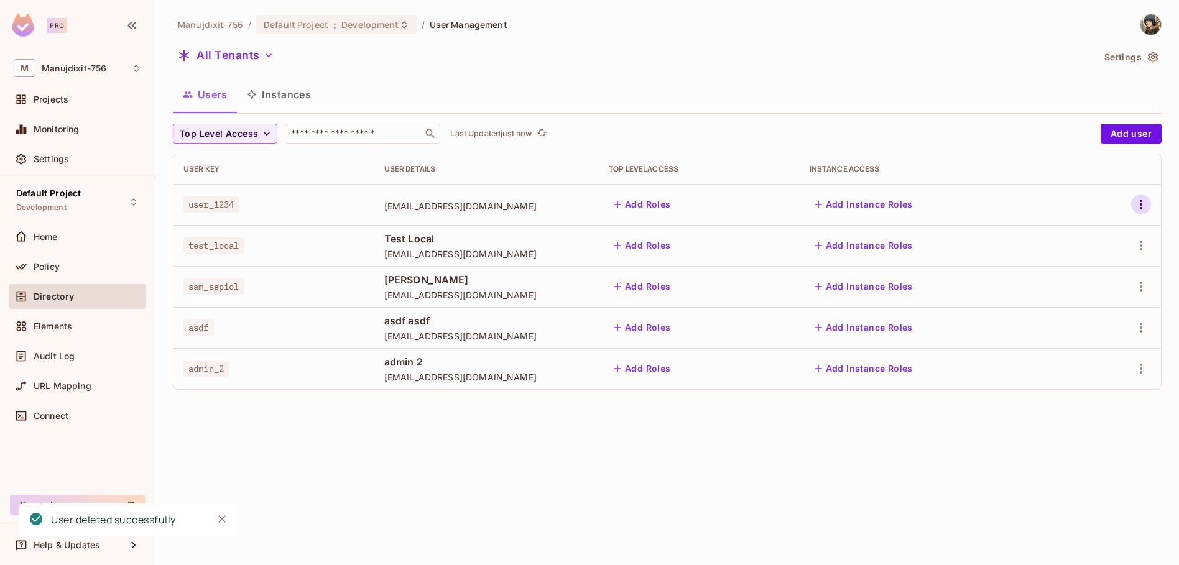
click at [1143, 203] on icon "button" at bounding box center [1141, 204] width 15 height 15
click at [1079, 318] on div "Delete User" at bounding box center [1085, 315] width 49 height 12
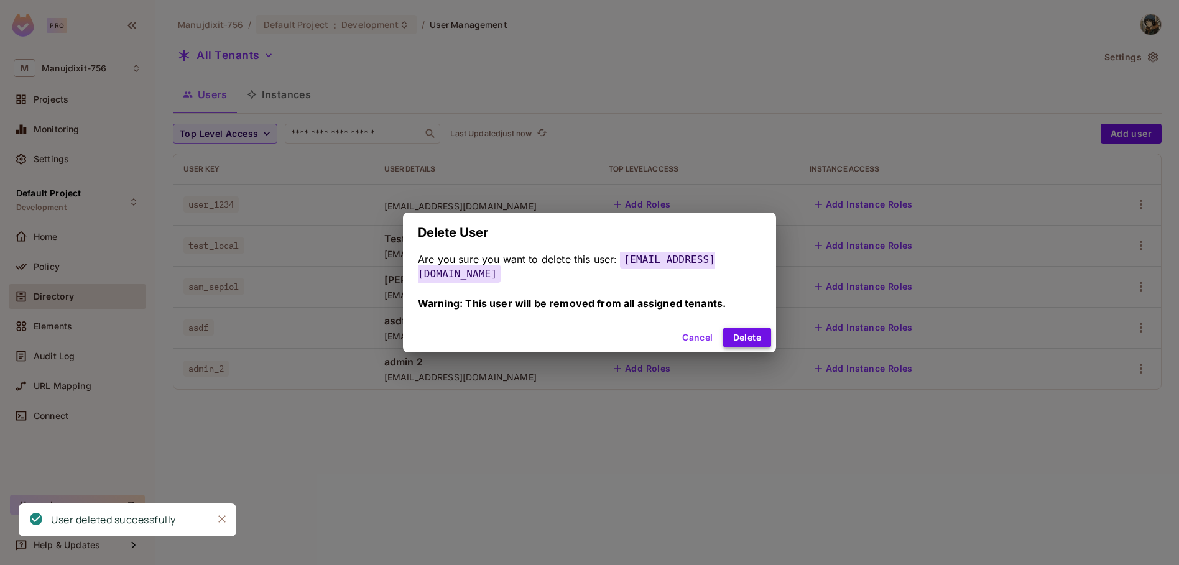
click at [742, 333] on button "Delete" at bounding box center [747, 338] width 48 height 20
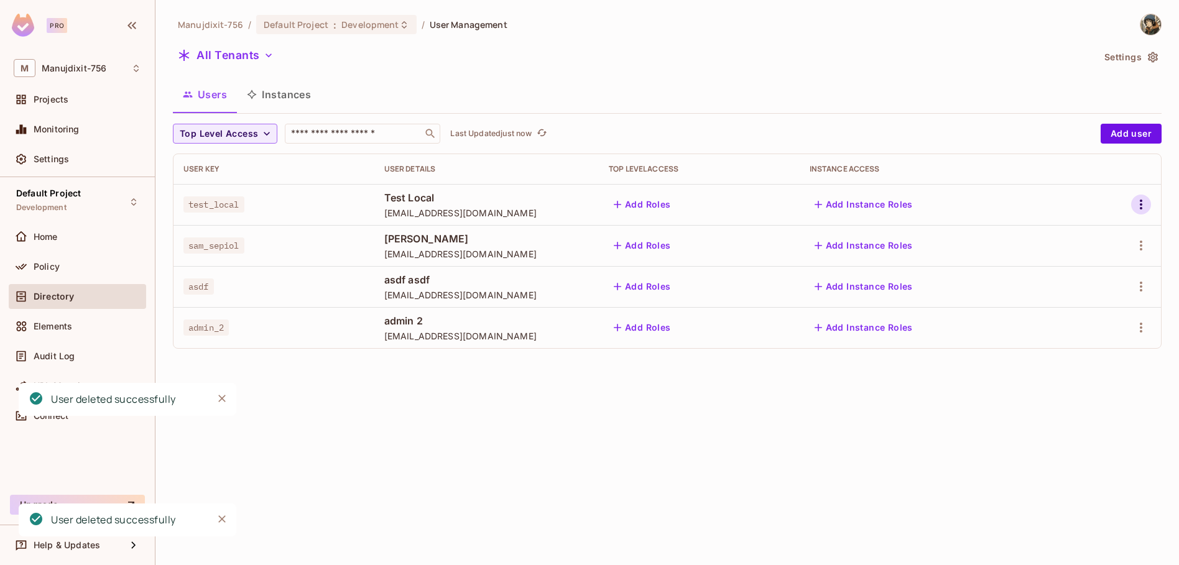
click at [1140, 202] on icon "button" at bounding box center [1141, 205] width 2 height 10
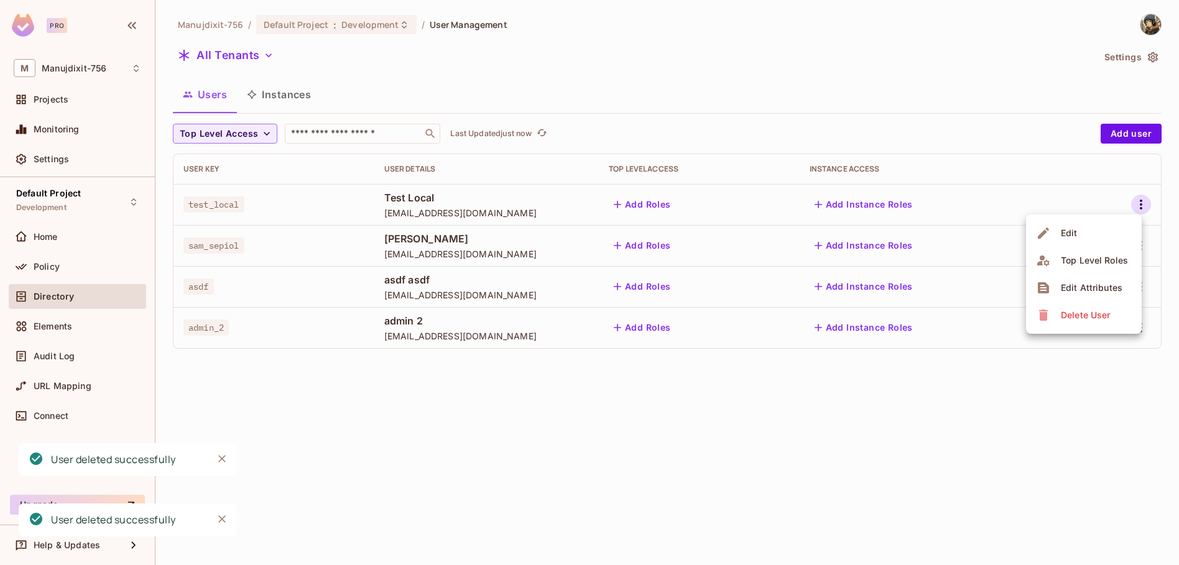
click at [1100, 312] on div "Delete User" at bounding box center [1085, 315] width 49 height 12
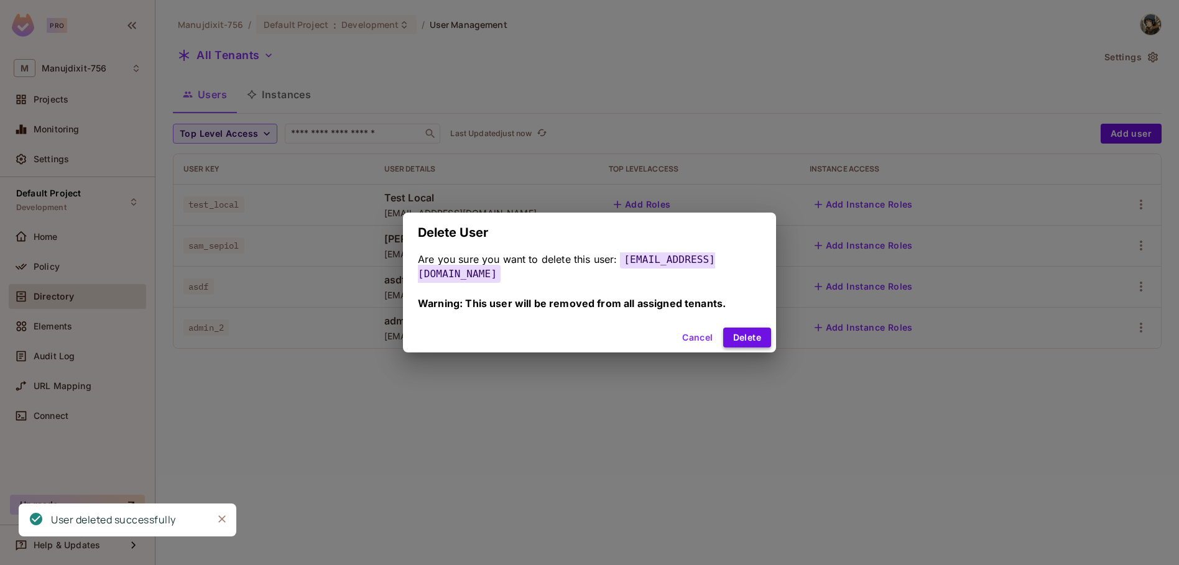
click at [723, 328] on button "Delete" at bounding box center [747, 338] width 48 height 20
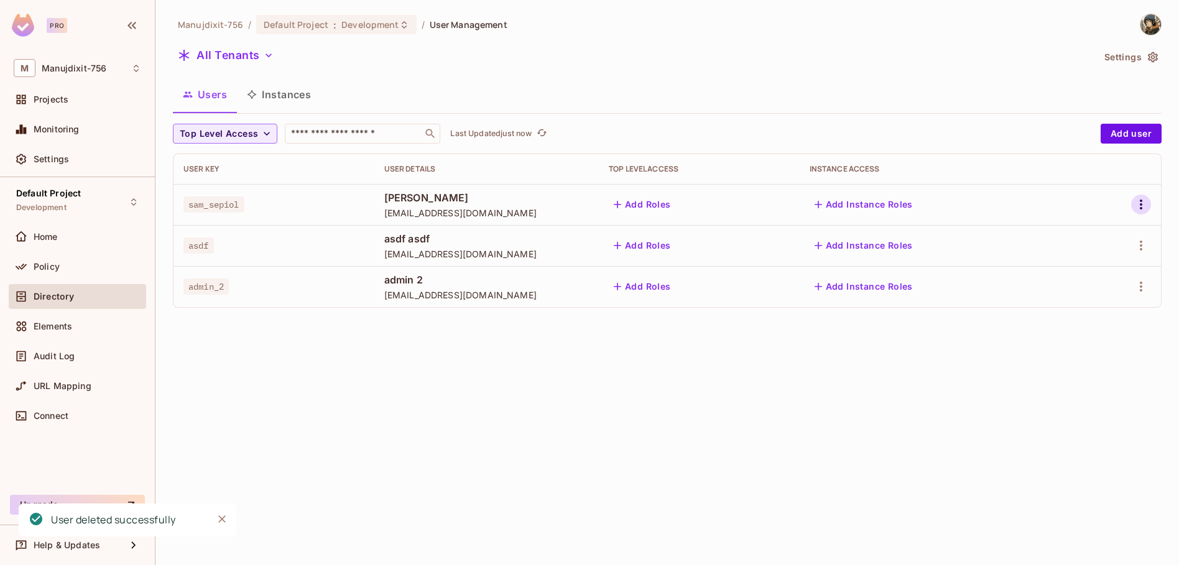
click at [1137, 201] on icon "button" at bounding box center [1141, 204] width 15 height 15
click at [1086, 317] on div "Delete User" at bounding box center [1085, 315] width 49 height 12
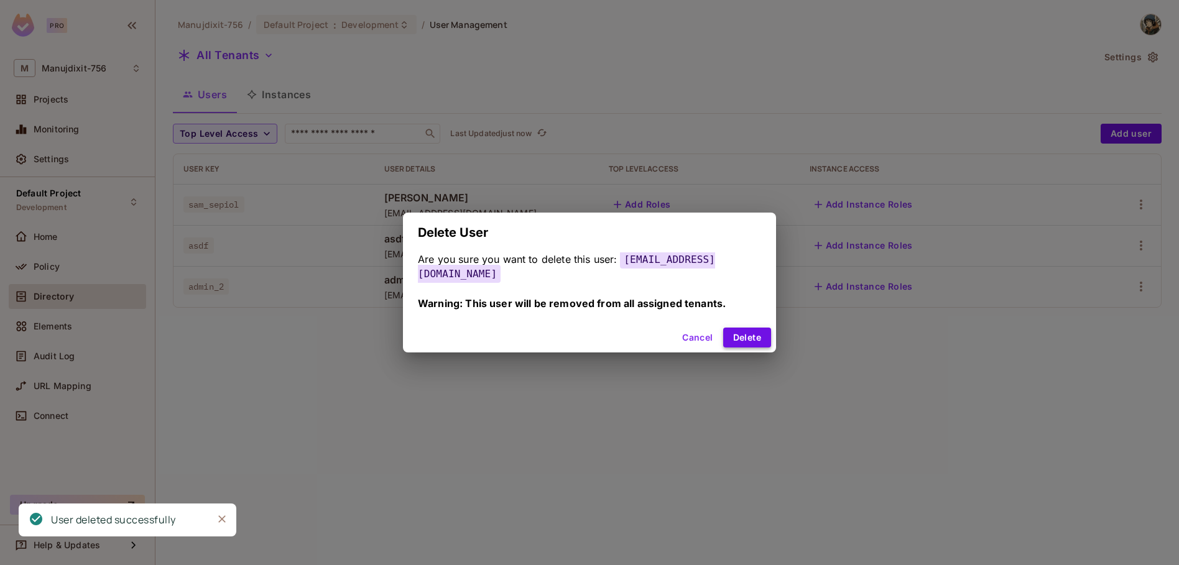
click at [723, 333] on button "Delete" at bounding box center [747, 338] width 48 height 20
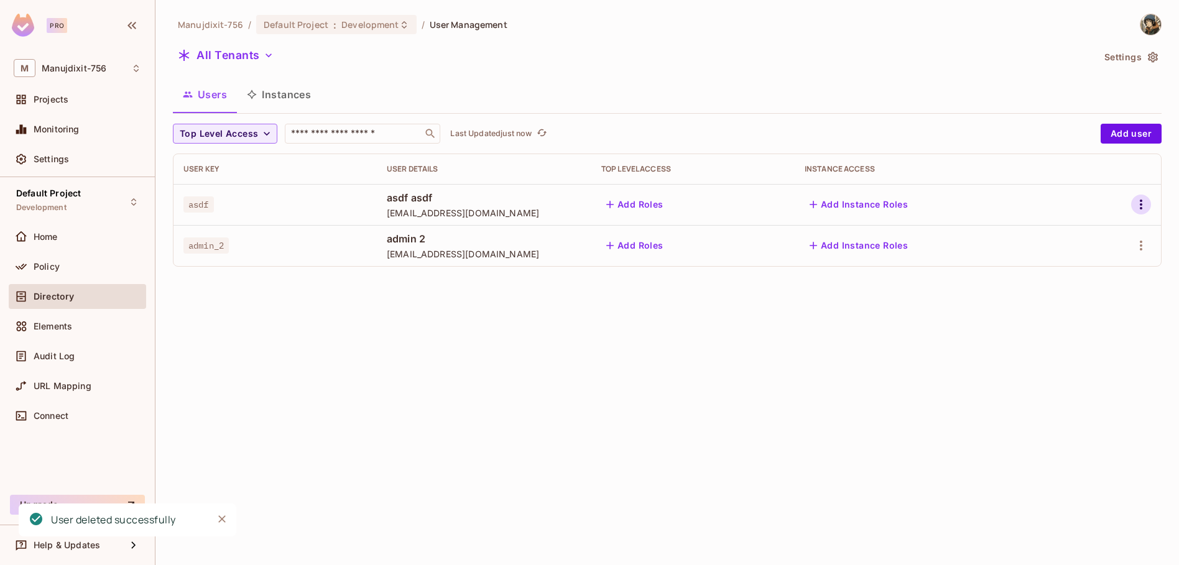
click at [1140, 203] on icon "button" at bounding box center [1141, 204] width 15 height 15
click at [1059, 322] on span "Delete User" at bounding box center [1086, 315] width 57 height 20
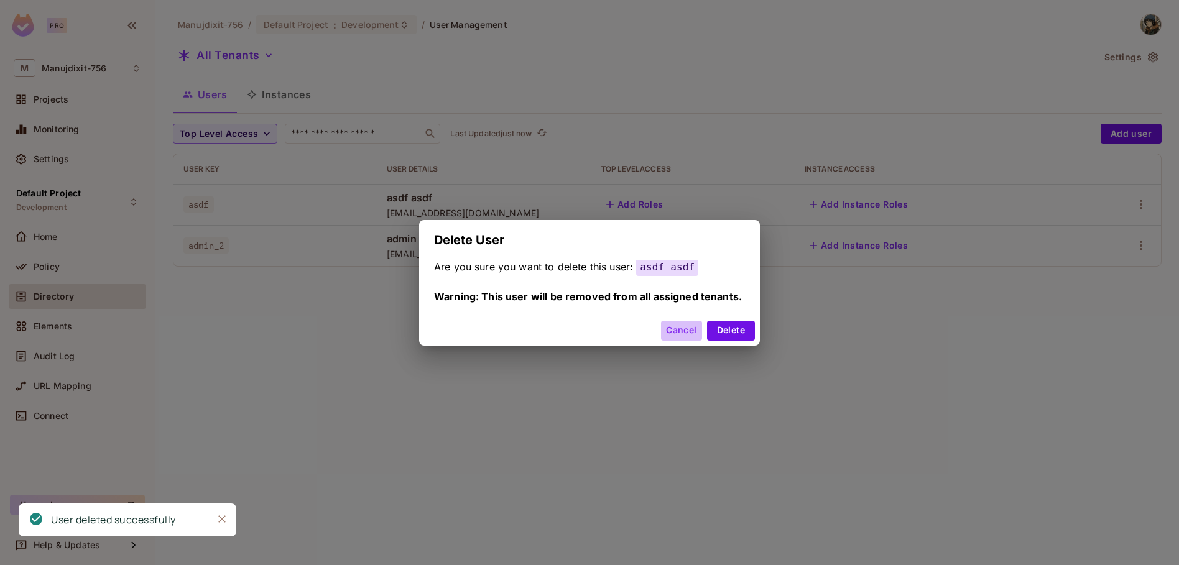
click at [695, 330] on button "Cancel" at bounding box center [681, 331] width 40 height 20
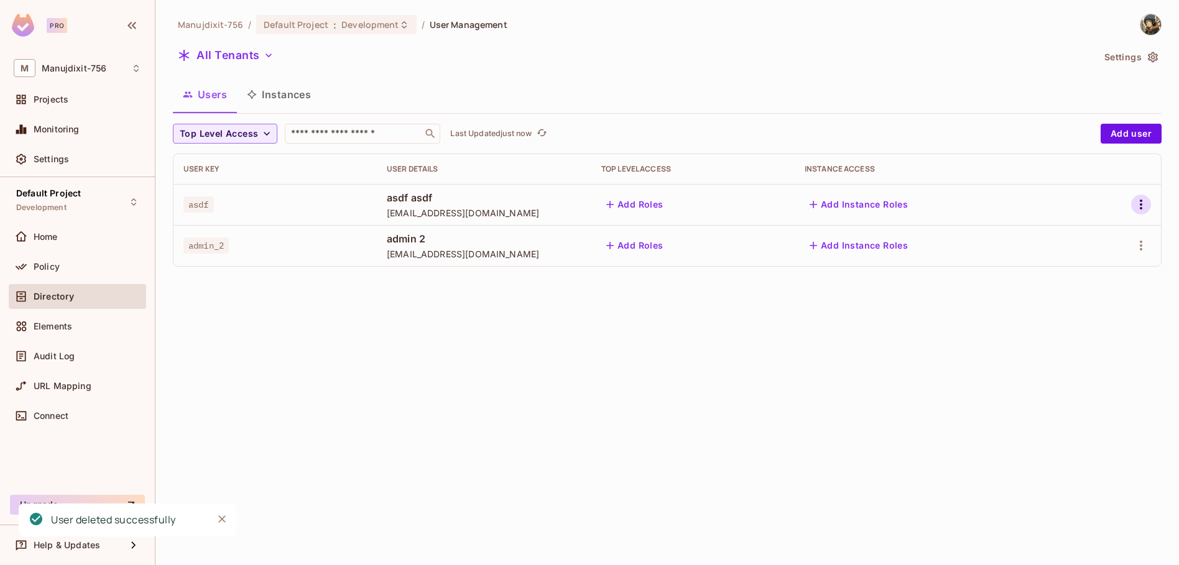
click at [1137, 208] on icon "button" at bounding box center [1141, 204] width 15 height 15
click at [1068, 313] on div "Delete User" at bounding box center [1085, 315] width 49 height 12
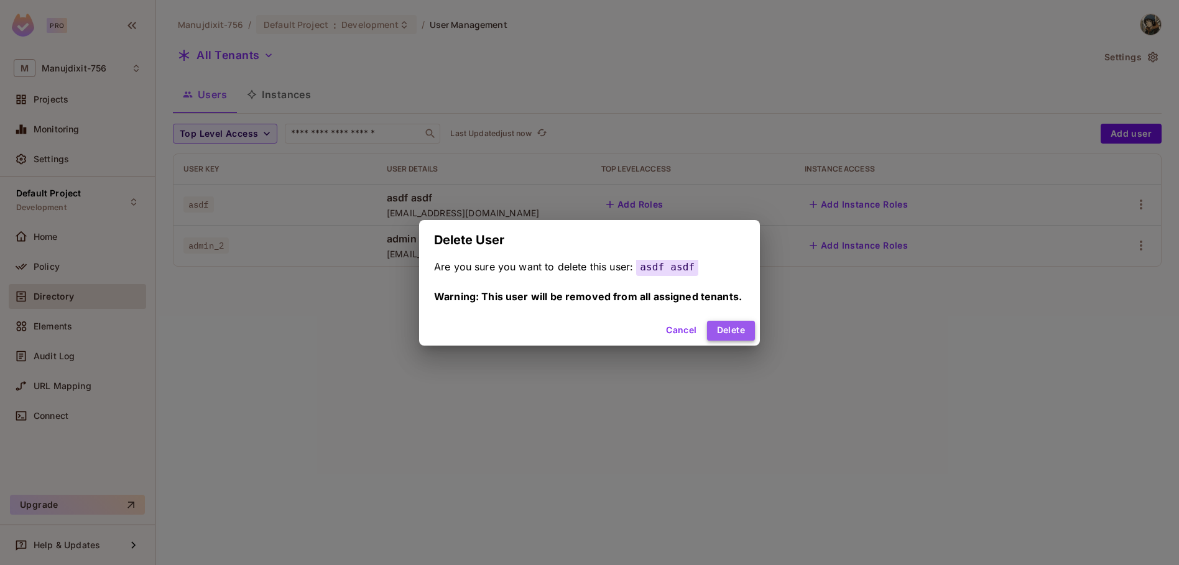
click at [742, 334] on button "Delete" at bounding box center [731, 331] width 48 height 20
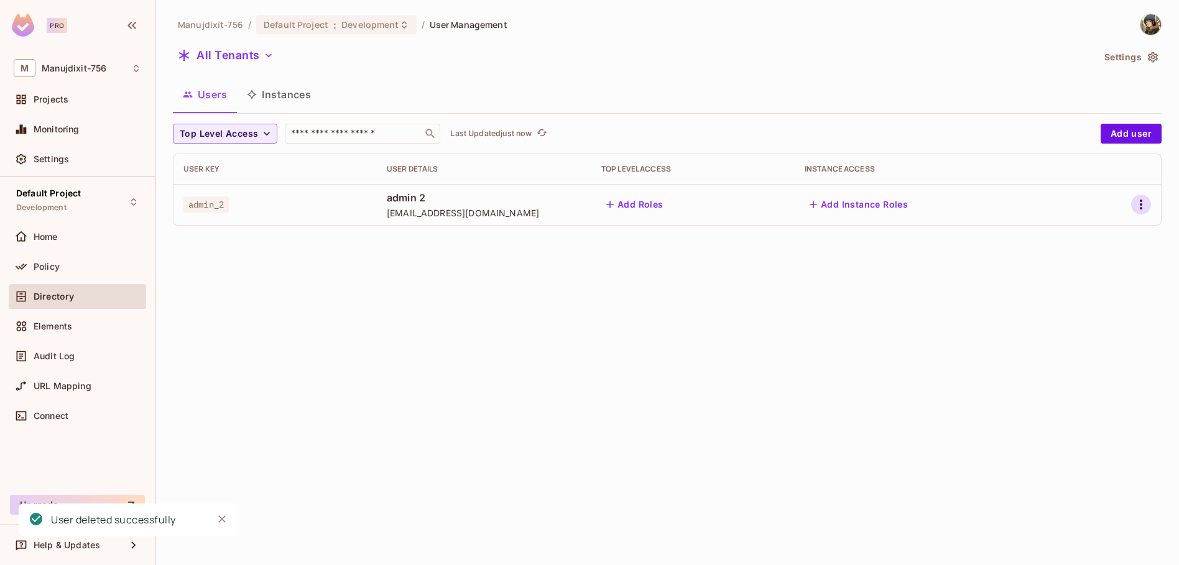
click at [1147, 204] on icon "button" at bounding box center [1141, 204] width 15 height 15
click at [1069, 307] on span "Delete User" at bounding box center [1086, 315] width 57 height 20
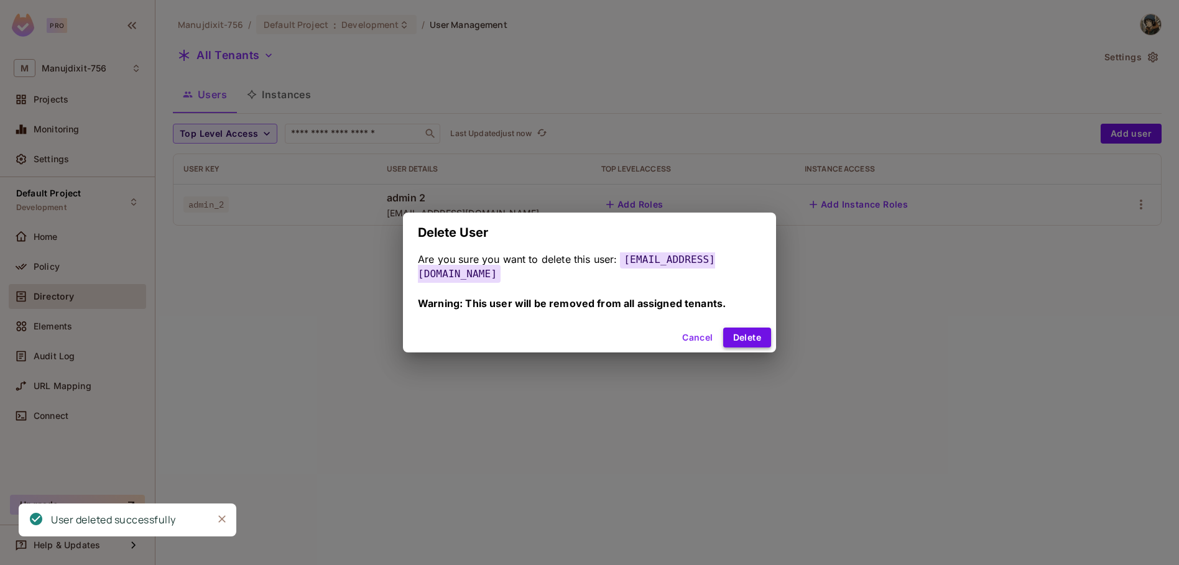
click at [733, 333] on button "Delete" at bounding box center [747, 338] width 48 height 20
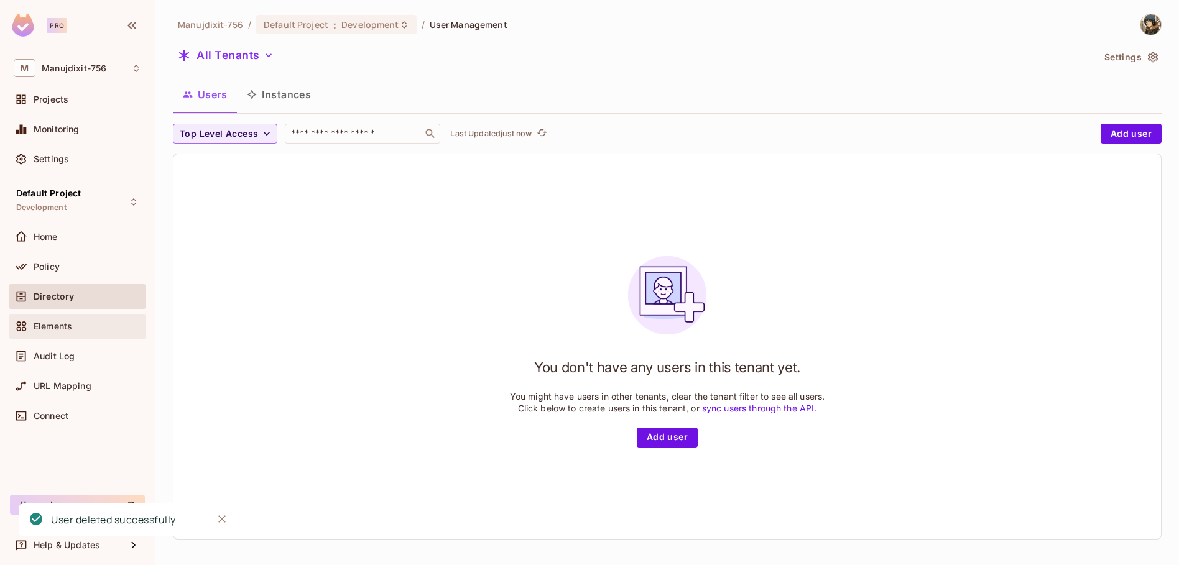
click at [45, 328] on span "Elements" at bounding box center [53, 327] width 39 height 10
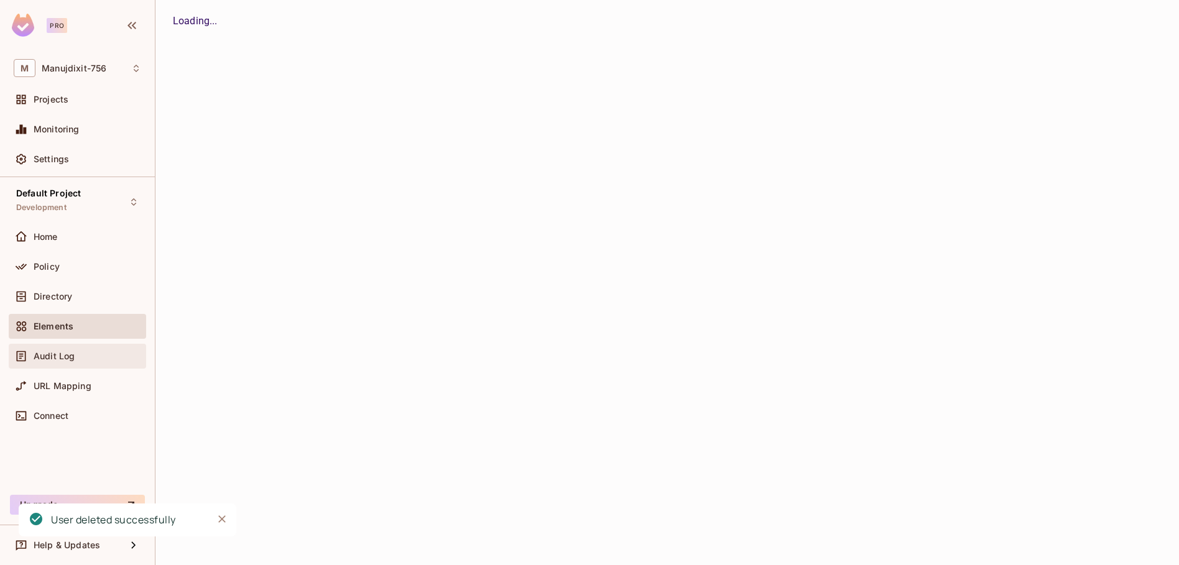
click at [52, 356] on span "Audit Log" at bounding box center [54, 356] width 41 height 10
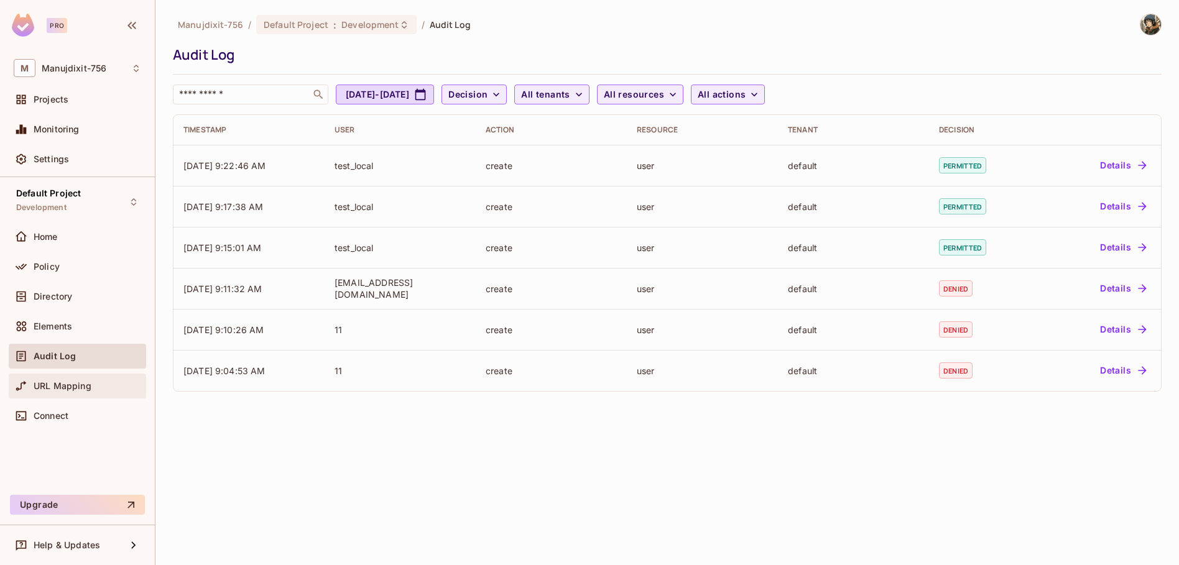
click at [67, 388] on span "URL Mapping" at bounding box center [63, 386] width 58 height 10
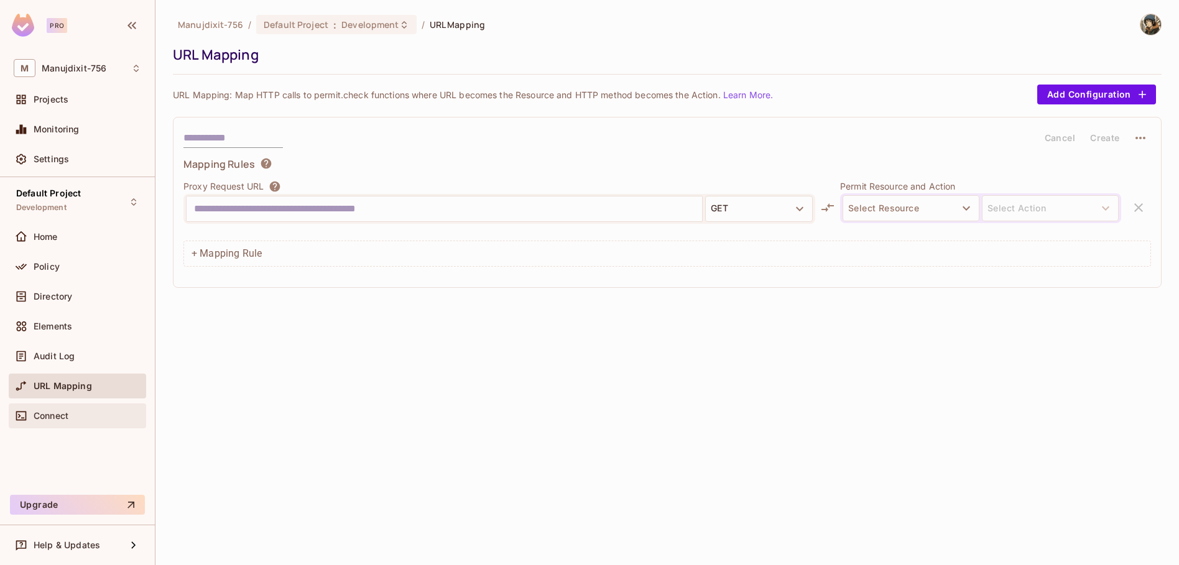
click at [60, 415] on span "Connect" at bounding box center [51, 416] width 35 height 10
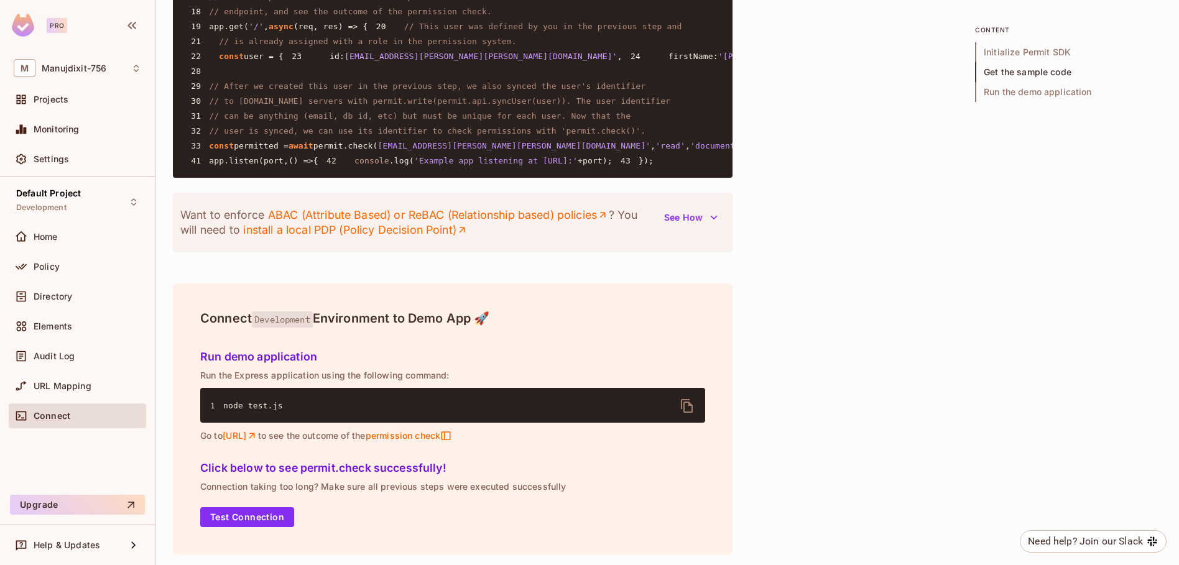
scroll to position [1120, 0]
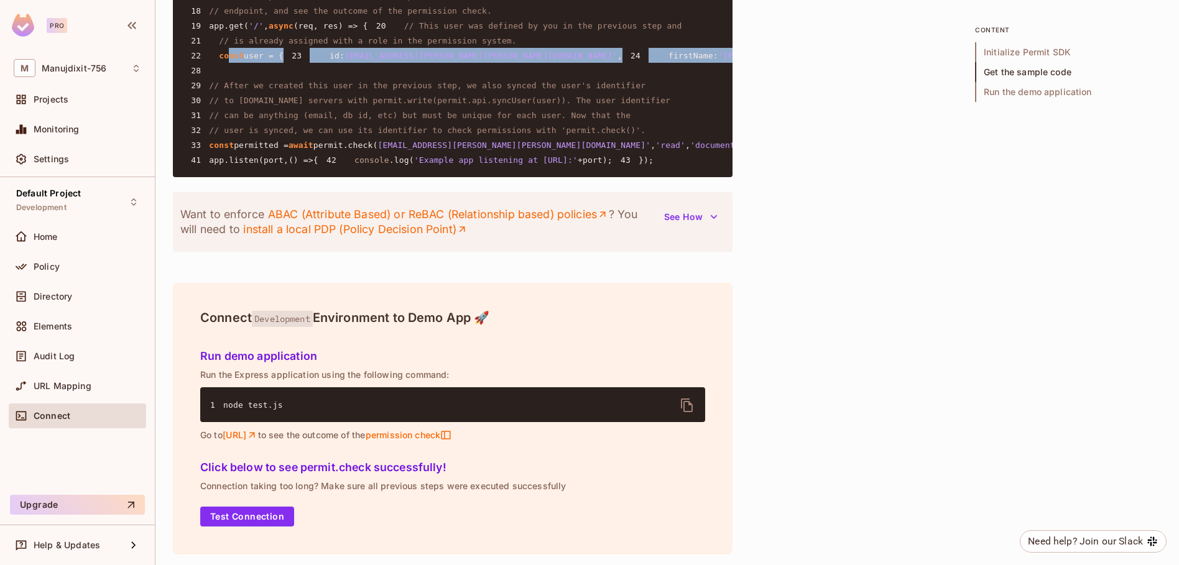
drag, startPoint x: 230, startPoint y: 206, endPoint x: 317, endPoint y: 262, distance: 103.5
click at [315, 165] on code "1 const { Permit } = require ( 'permitio' ); 2 3 const express = require ( 'exp…" at bounding box center [1102, 26] width 1838 height 278
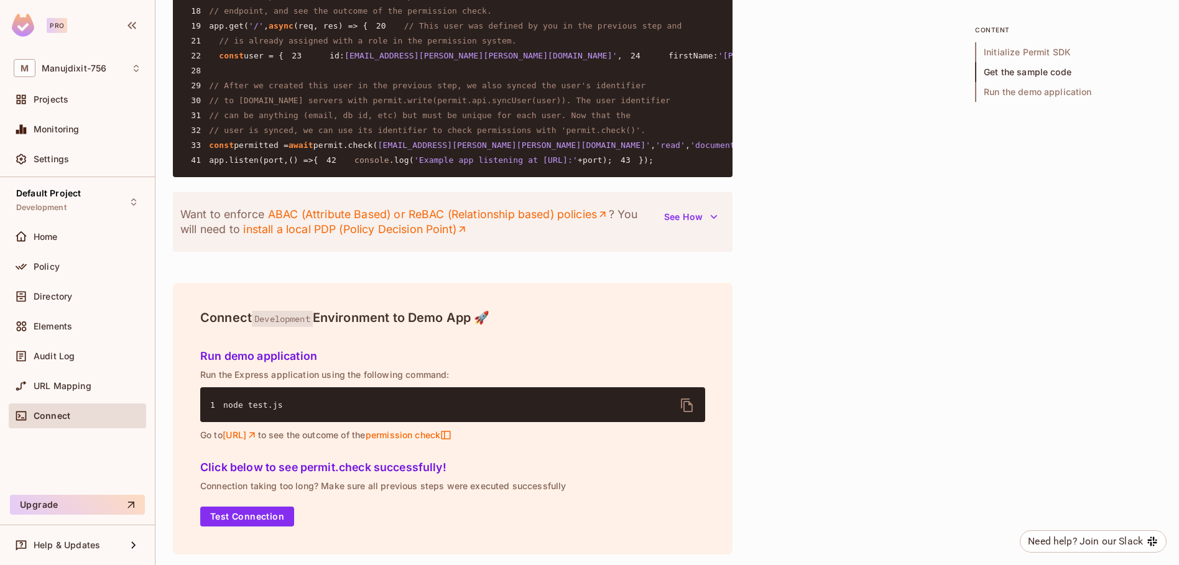
click at [391, 177] on pre "1 const { Permit } = require ( 'permitio' ); 2 3 const express = require ( 'exp…" at bounding box center [453, 26] width 560 height 304
drag, startPoint x: 239, startPoint y: 369, endPoint x: 616, endPoint y: 353, distance: 377.9
click at [529, 177] on pre "1 const { Permit } = require ( 'permitio' ); 2 3 const express = require ( 'exp…" at bounding box center [453, 26] width 560 height 304
click at [617, 135] on span "// user is synced, we can use its identifier to check permissions with 'permit.…" at bounding box center [427, 130] width 437 height 9
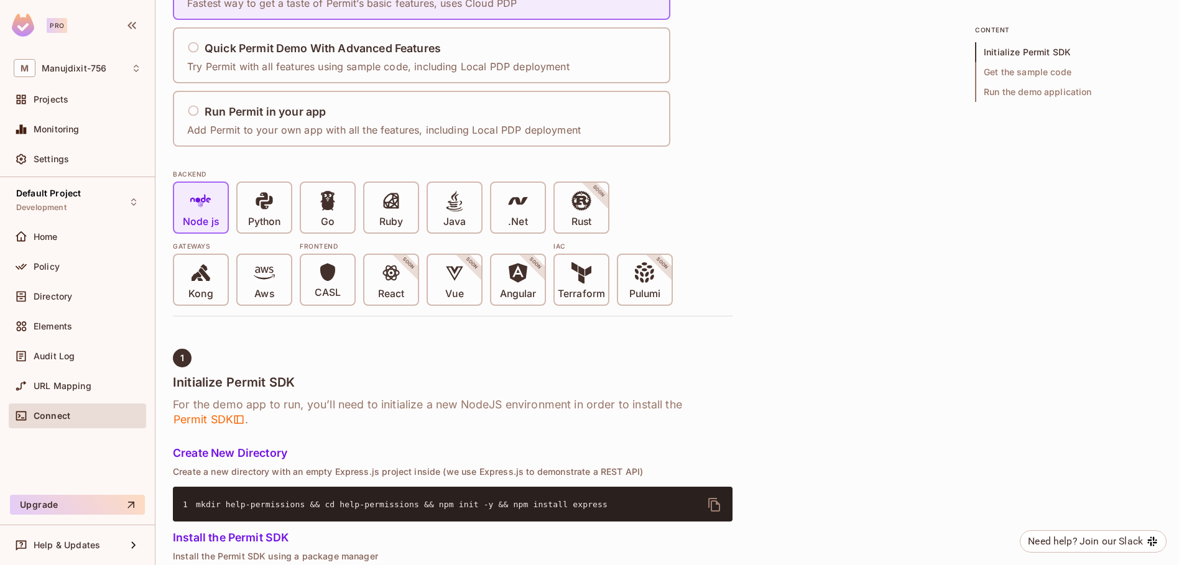
scroll to position [0, 0]
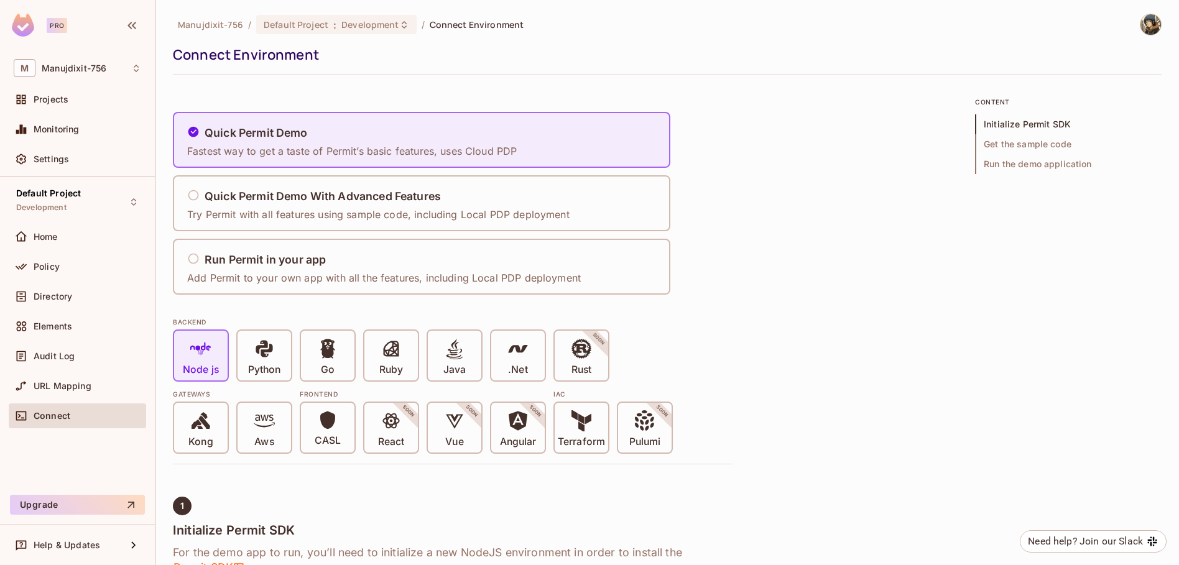
click at [1141, 20] on img at bounding box center [1151, 24] width 21 height 21
click at [864, 195] on div at bounding box center [589, 282] width 1179 height 565
click at [393, 426] on icon at bounding box center [391, 421] width 21 height 21
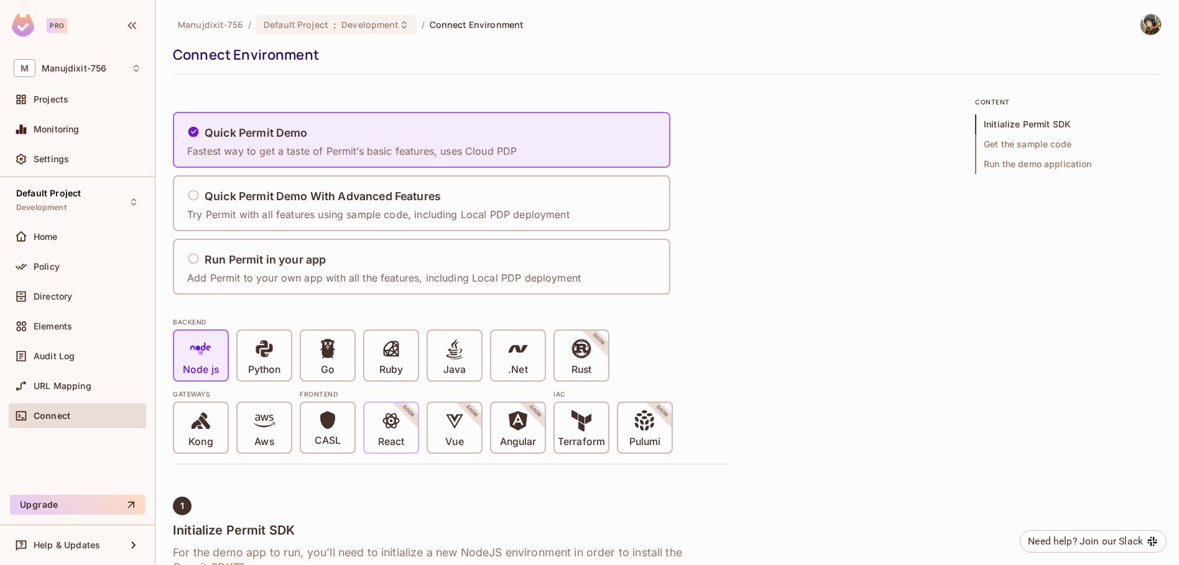
click at [393, 426] on icon at bounding box center [391, 421] width 21 height 21
click at [644, 429] on icon at bounding box center [645, 421] width 21 height 21
click at [261, 421] on icon at bounding box center [264, 421] width 21 height 21
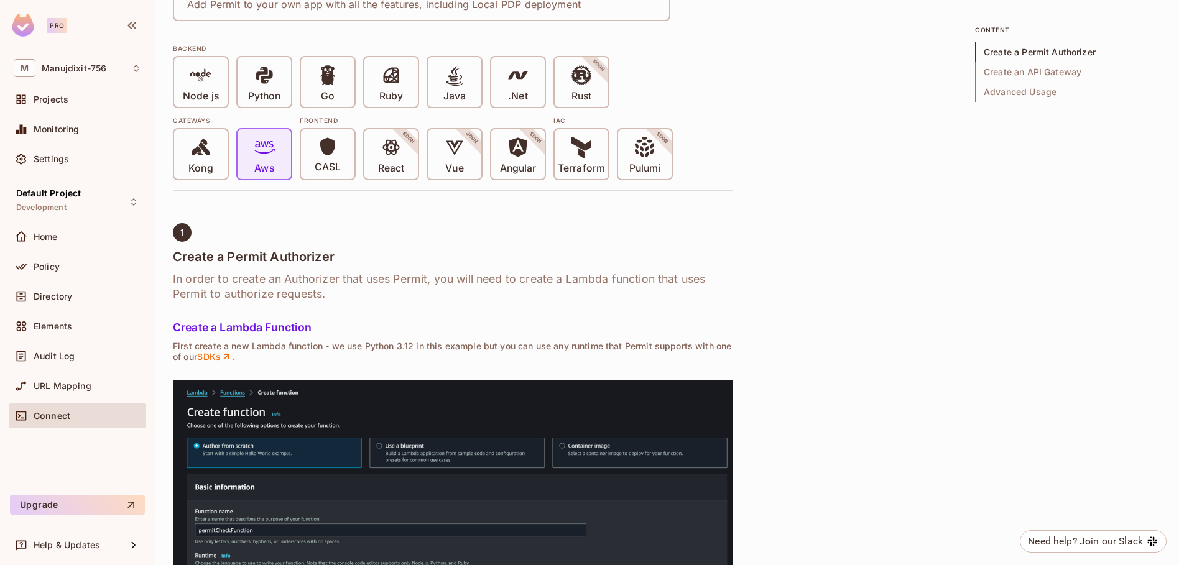
scroll to position [273, 0]
click at [260, 326] on h5 "Create a Lambda Function" at bounding box center [453, 328] width 560 height 12
click at [399, 328] on h5 "Create a Lambda Function" at bounding box center [453, 328] width 560 height 12
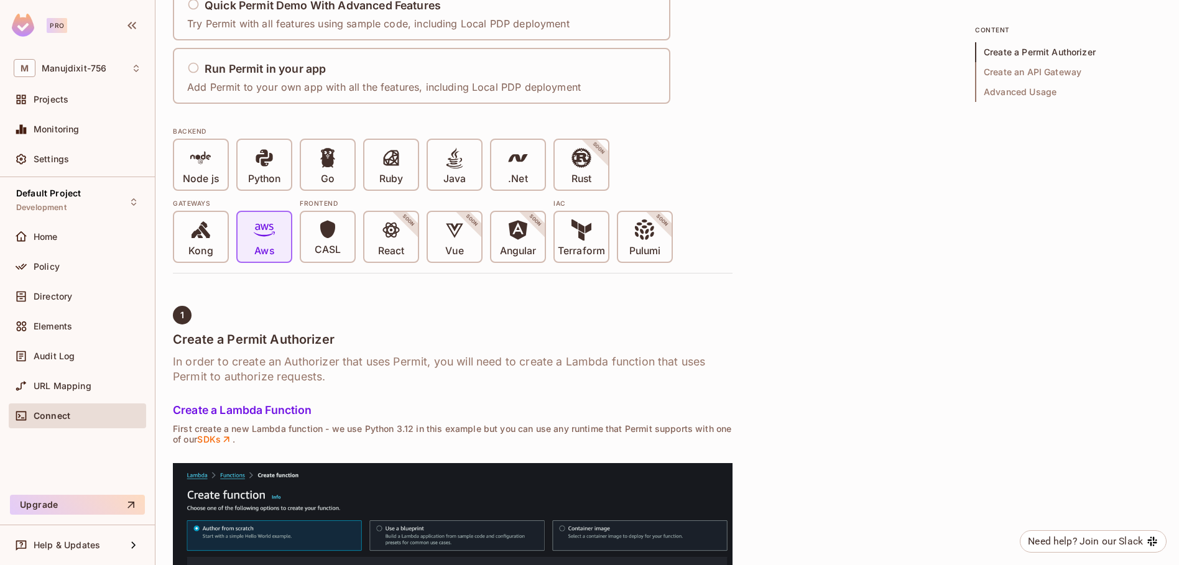
scroll to position [198, 0]
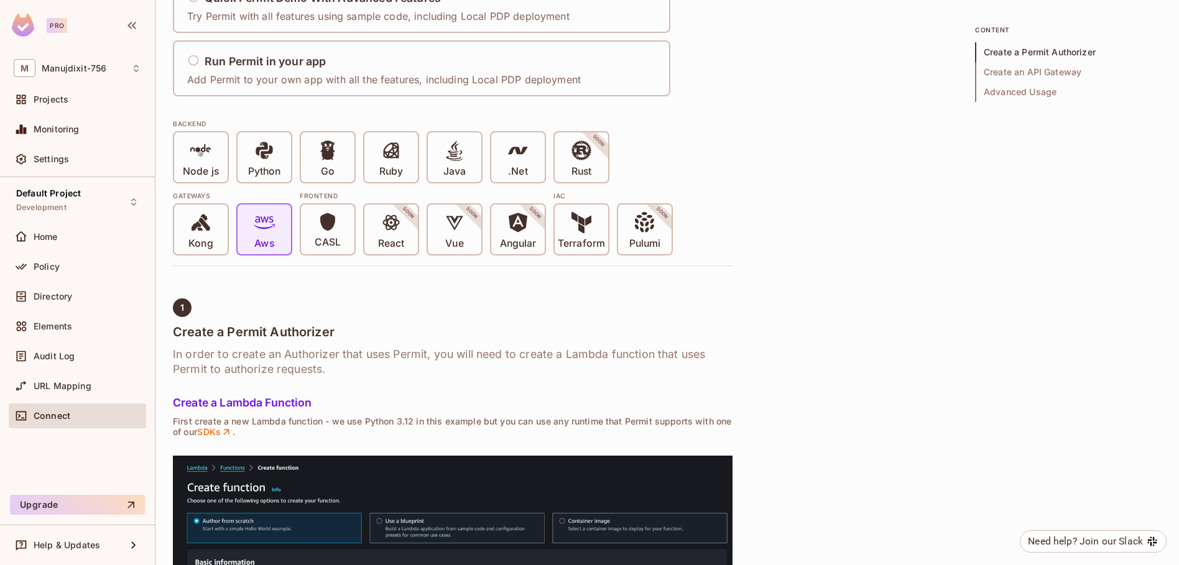
click at [361, 351] on h6 "In order to create an Authorizer that uses Permit, you will need to create a La…" at bounding box center [453, 362] width 560 height 30
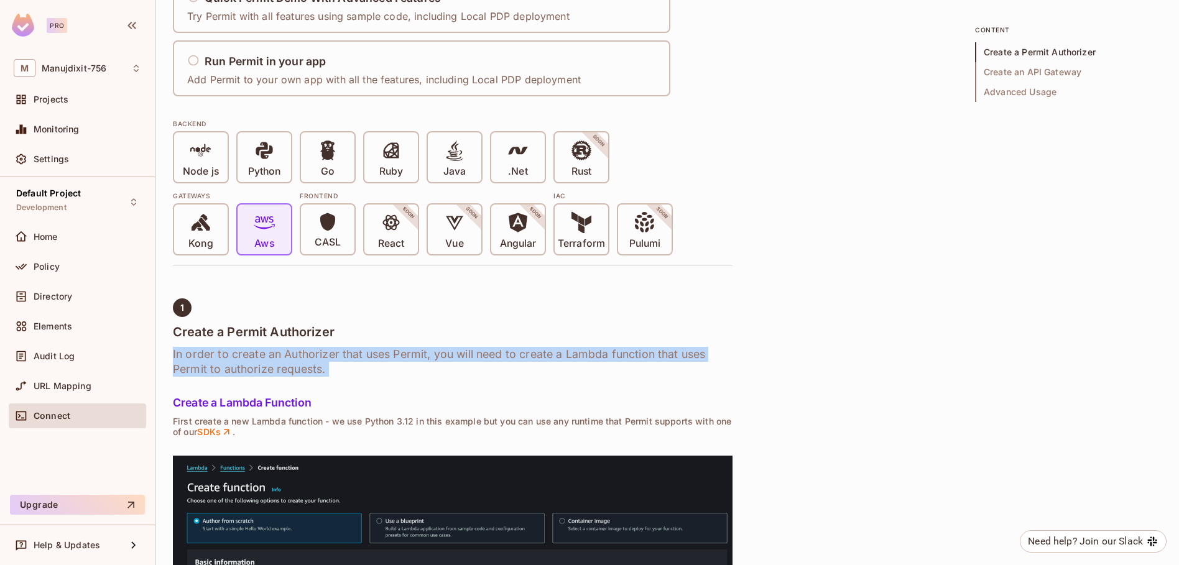
click at [361, 351] on h6 "In order to create an Authorizer that uses Permit, you will need to create a La…" at bounding box center [453, 362] width 560 height 30
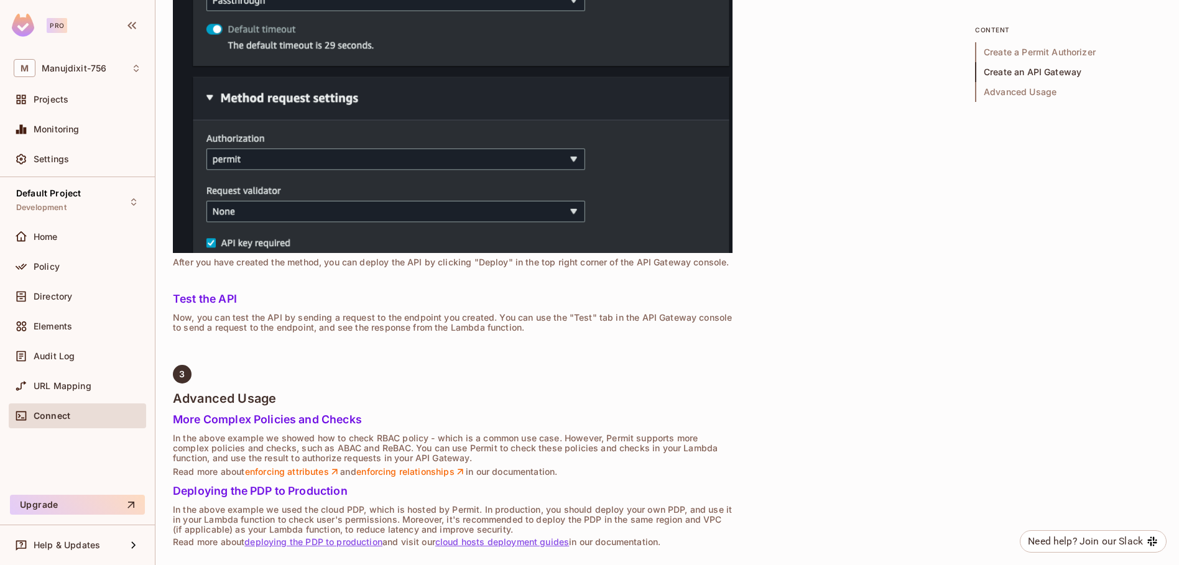
scroll to position [4827, 0]
click at [65, 103] on span "Projects" at bounding box center [51, 100] width 35 height 10
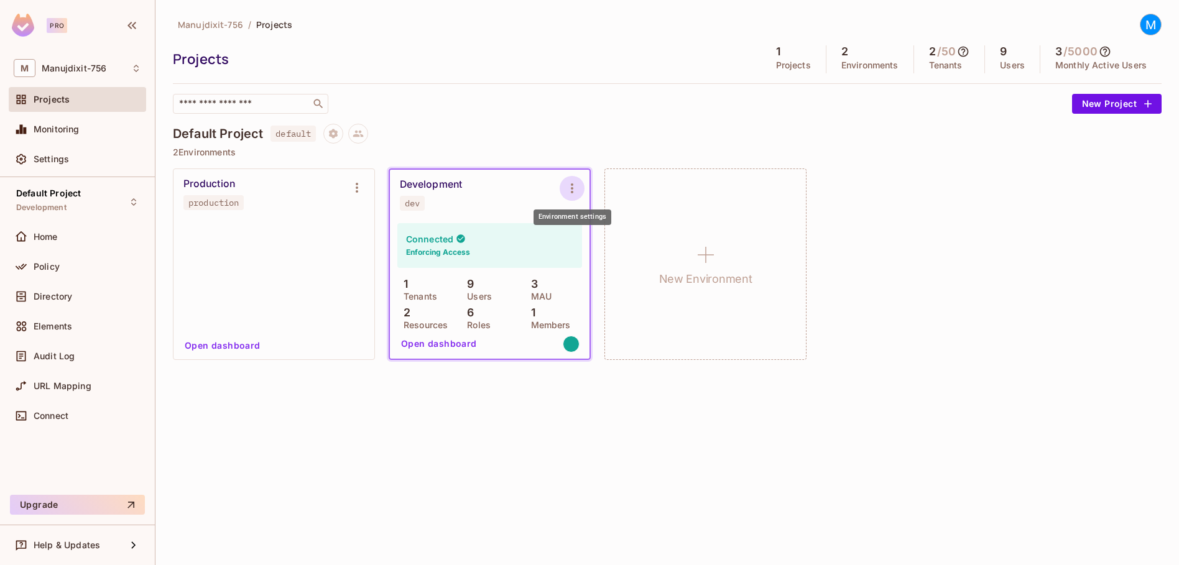
click at [574, 185] on icon "Environment settings" at bounding box center [572, 188] width 15 height 15
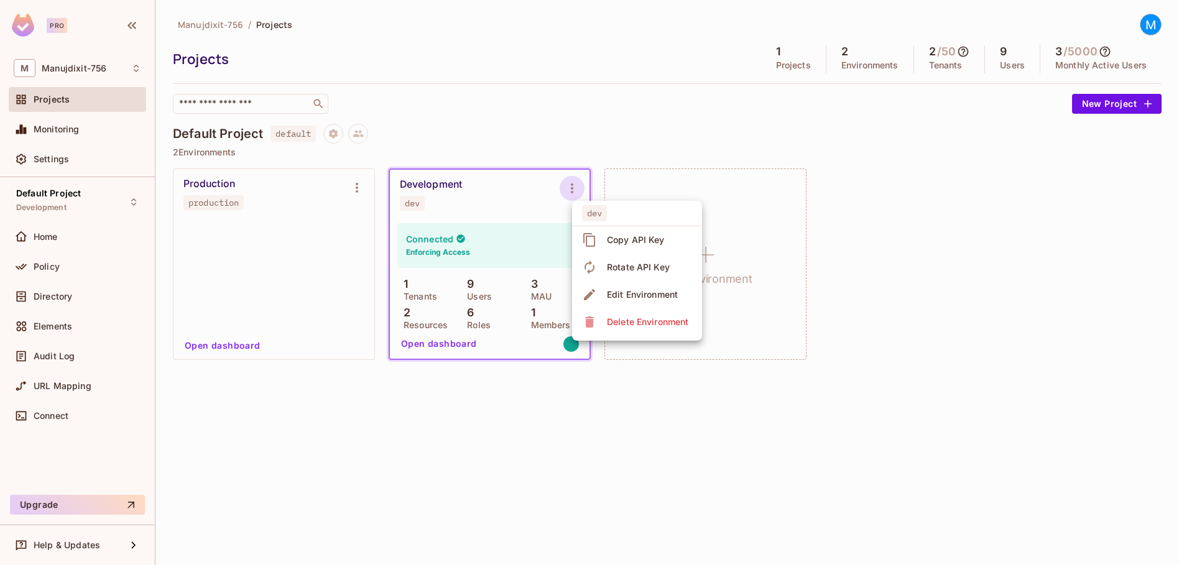
click at [574, 185] on div at bounding box center [589, 282] width 1179 height 565
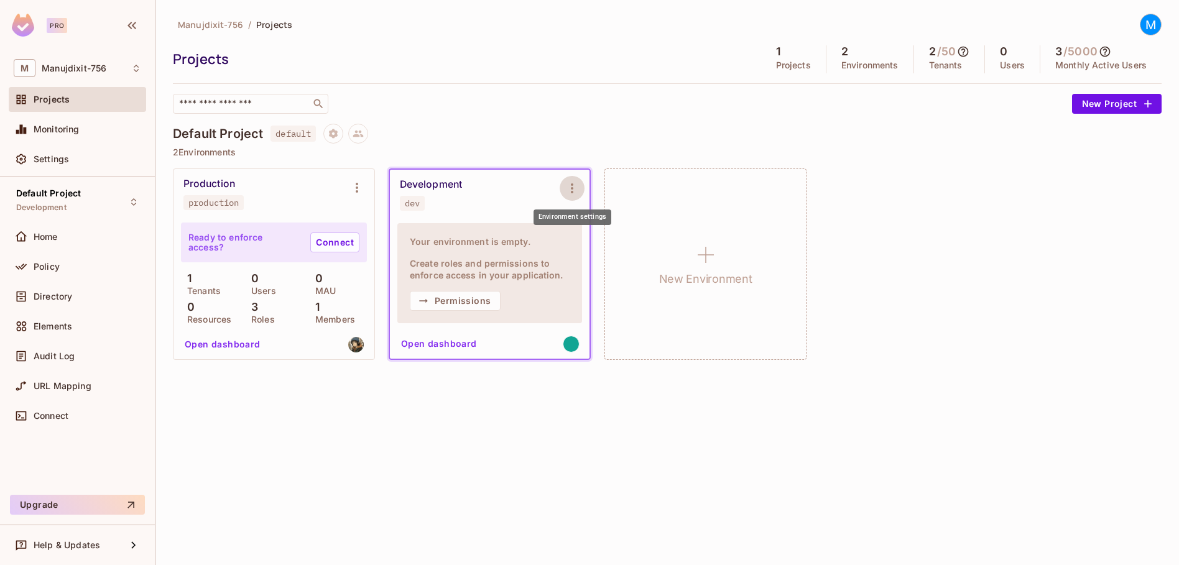
click at [506, 157] on div "Default Project default 2 Environments Production production Ready to enforce a…" at bounding box center [667, 249] width 989 height 250
click at [569, 191] on icon "Environment settings" at bounding box center [572, 188] width 15 height 15
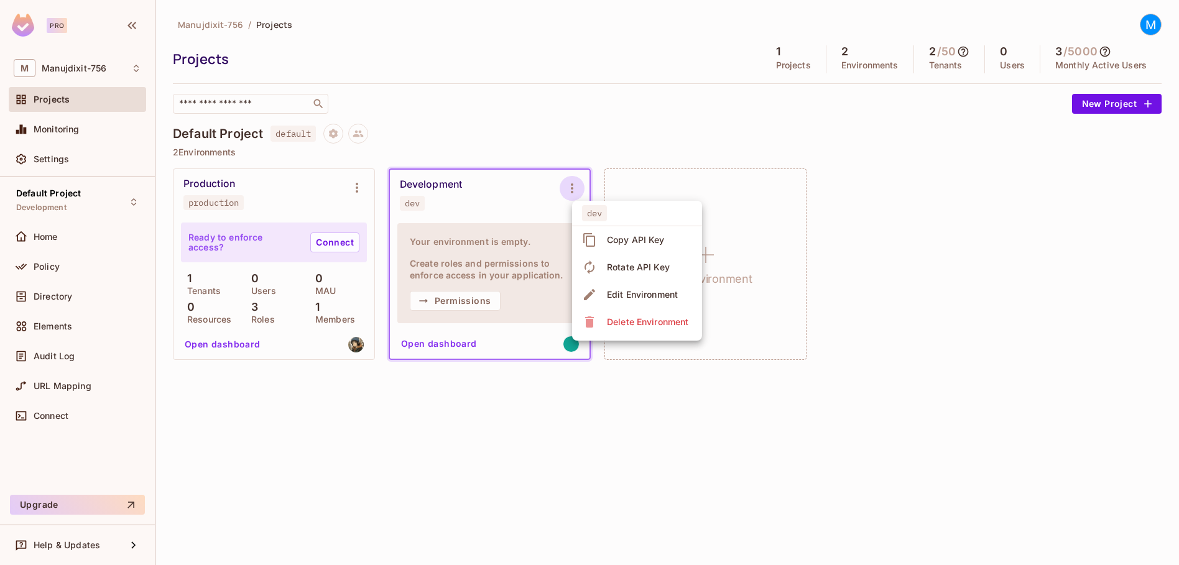
click at [547, 152] on div at bounding box center [589, 282] width 1179 height 565
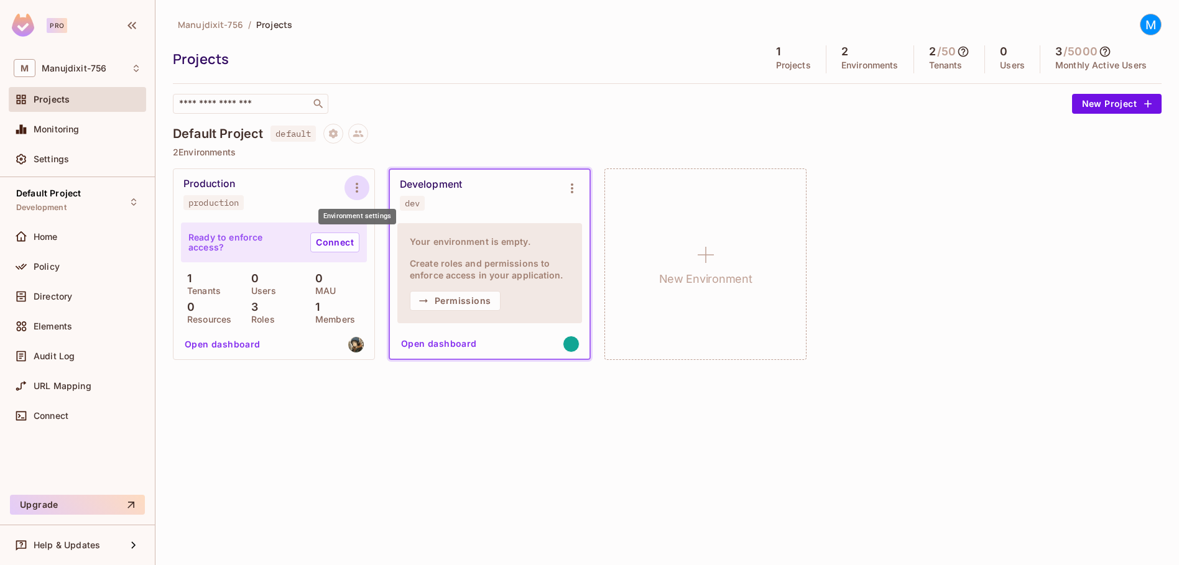
click at [356, 183] on icon "Environment settings" at bounding box center [357, 187] width 15 height 15
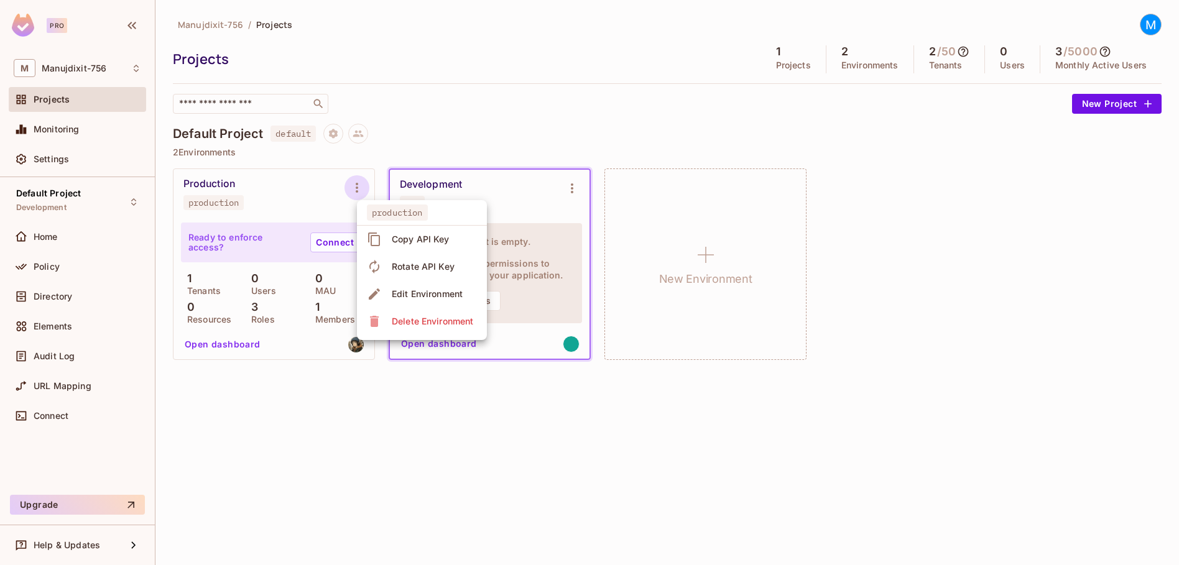
click at [444, 163] on div at bounding box center [589, 282] width 1179 height 565
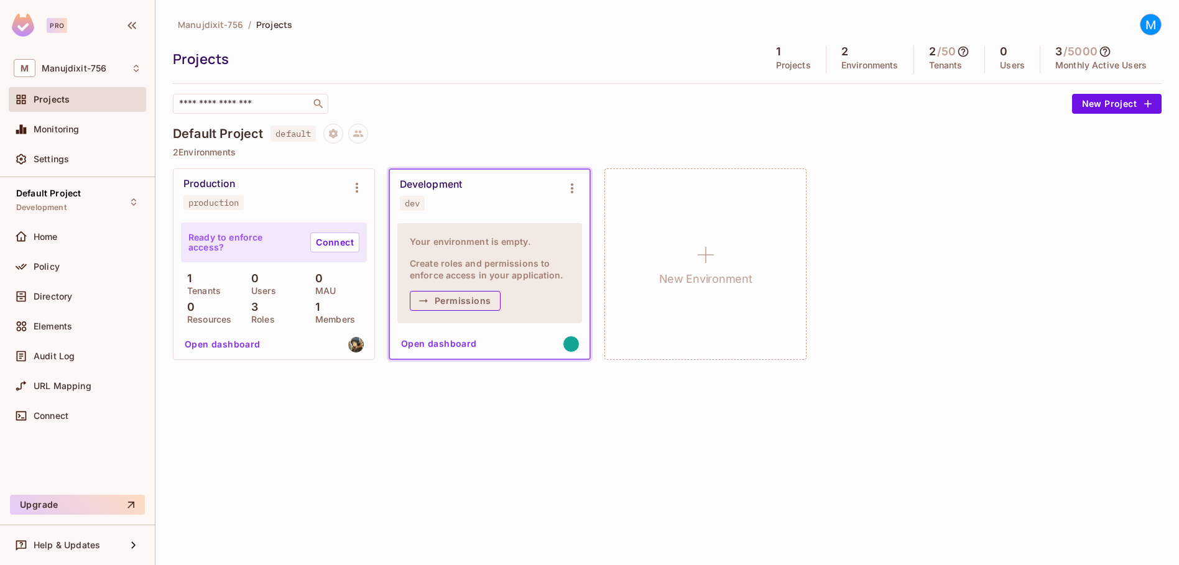
click at [458, 302] on button "Permissions" at bounding box center [455, 301] width 91 height 20
